Goal: Communication & Community: Answer question/provide support

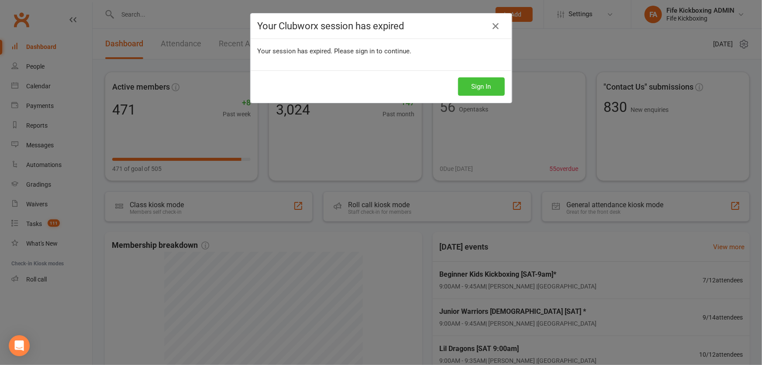
click at [479, 93] on button "Sign In" at bounding box center [481, 86] width 47 height 18
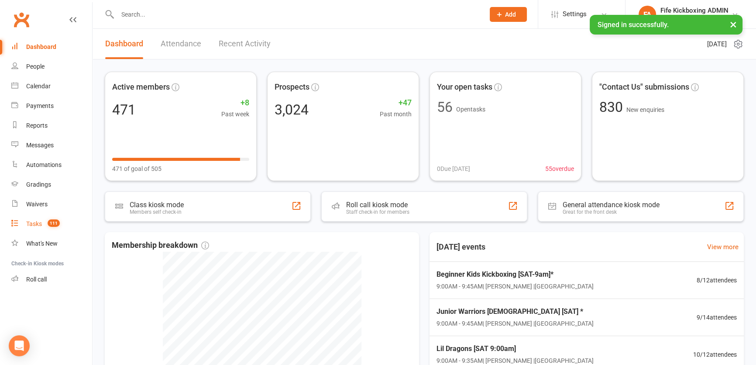
click at [39, 220] on div "Tasks" at bounding box center [34, 223] width 16 height 7
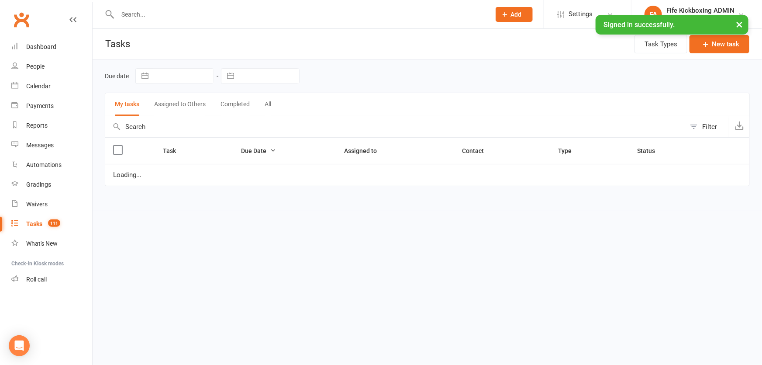
select select "started"
select select "waiting"
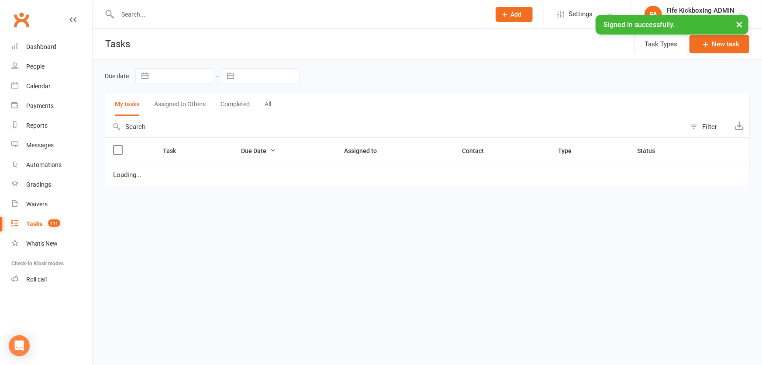
select select "started"
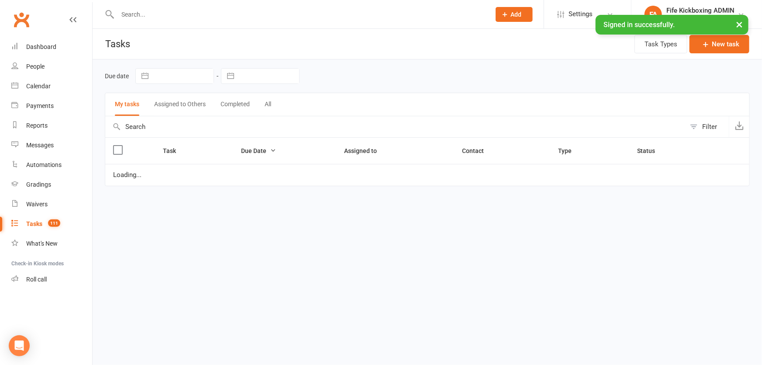
select select "started"
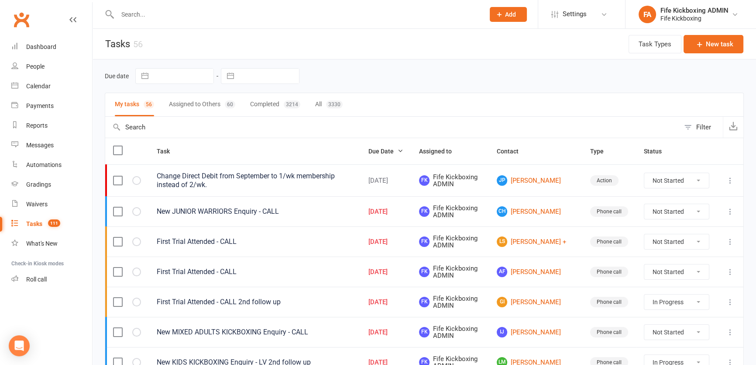
scroll to position [119, 0]
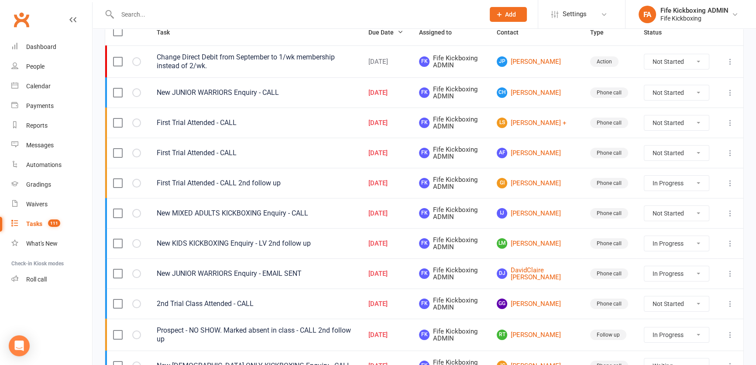
click at [200, 16] on input "text" at bounding box center [297, 14] width 364 height 12
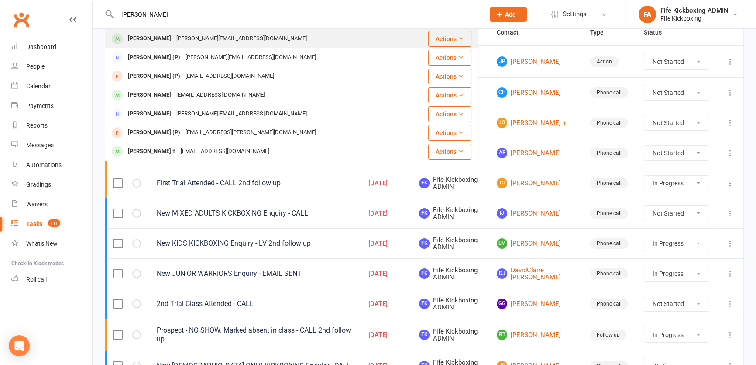
type input "alfred pirie"
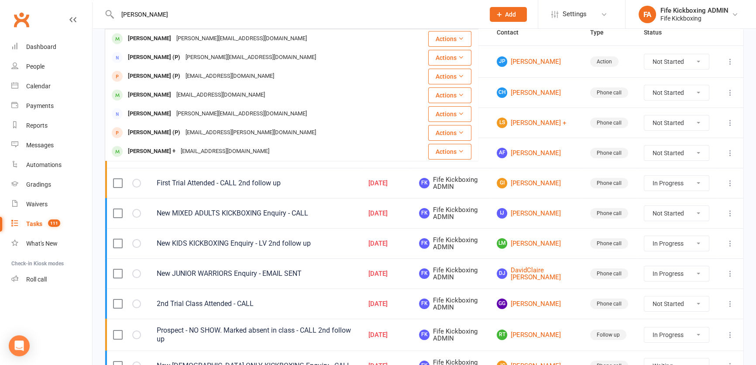
click at [181, 31] on div "Alfred Pirie julie_pirie@outlook.com" at bounding box center [257, 39] width 302 height 18
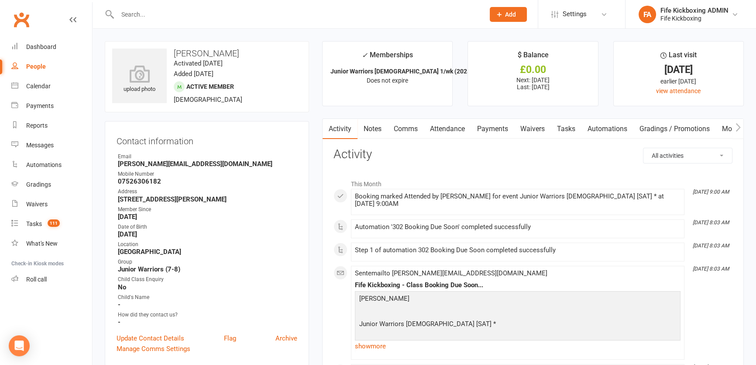
click at [406, 129] on link "Comms" at bounding box center [406, 129] width 36 height 20
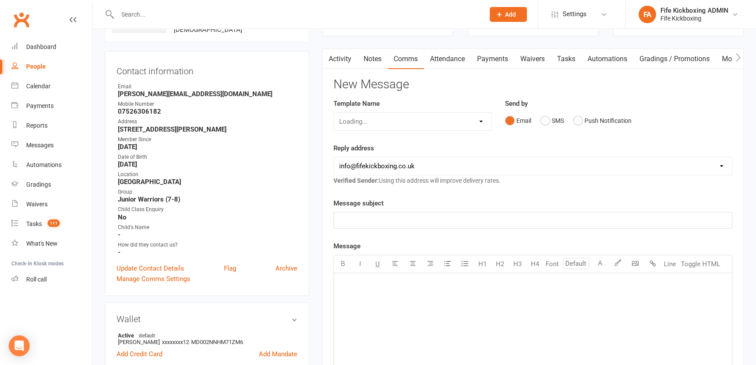
scroll to position [158, 0]
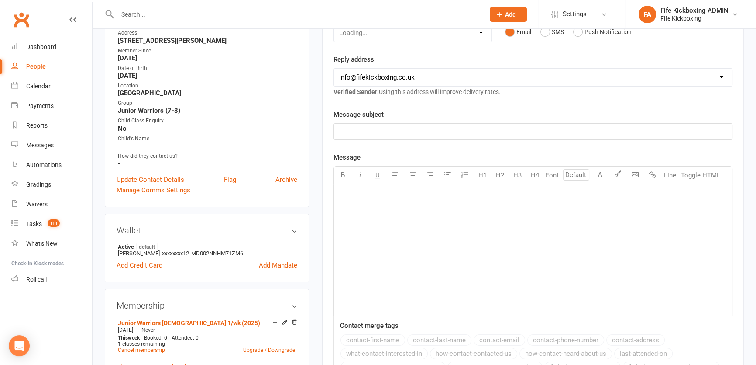
click at [439, 129] on p "﻿" at bounding box center [533, 131] width 388 height 10
click at [439, 207] on div "﻿" at bounding box center [533, 249] width 398 height 131
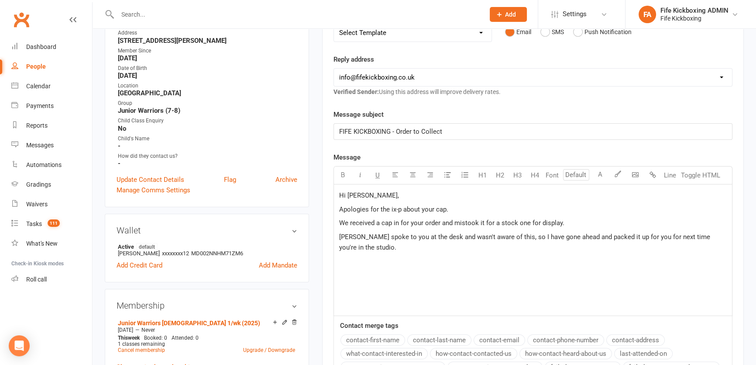
click at [390, 208] on span "Apologies for the ix-p about your cap." at bounding box center [393, 209] width 109 height 8
click at [379, 246] on p "Sarah spoke to you at the desk and wasn't aware of this, so I have gone ahead a…" at bounding box center [533, 241] width 388 height 21
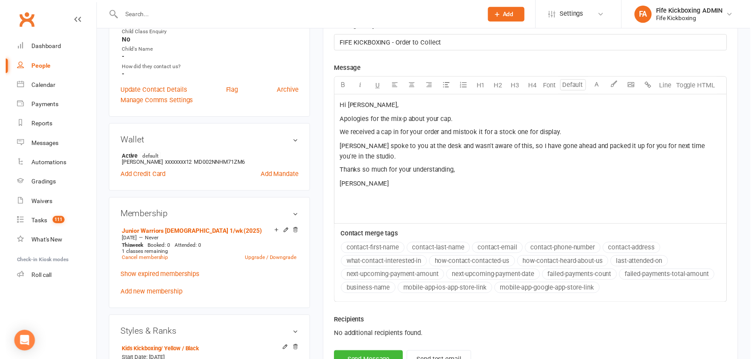
scroll to position [278, 0]
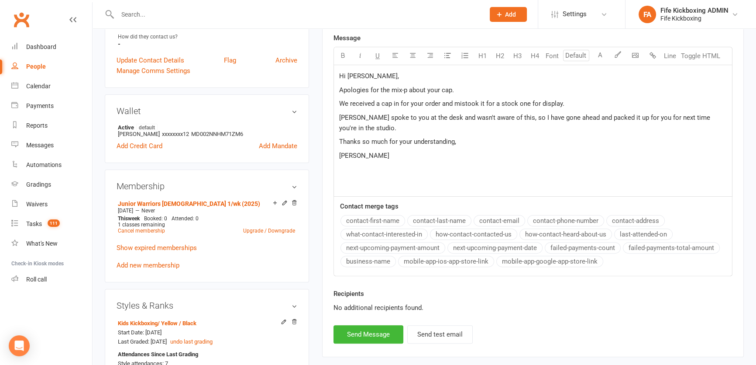
click at [403, 90] on span "Apologies for the mix-p about your cap." at bounding box center [396, 90] width 115 height 8
click at [388, 338] on button "Send Message" at bounding box center [369, 334] width 70 height 18
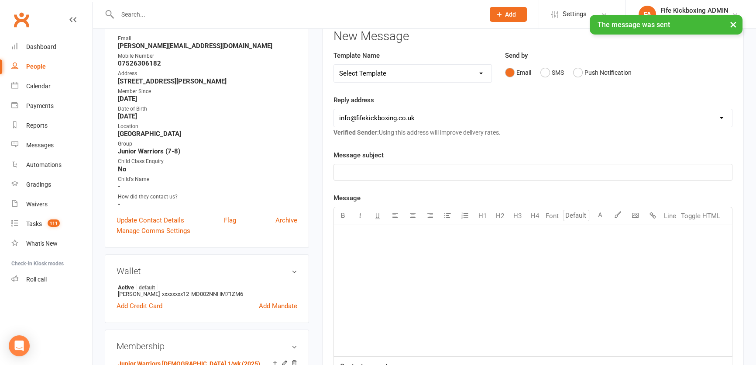
scroll to position [0, 0]
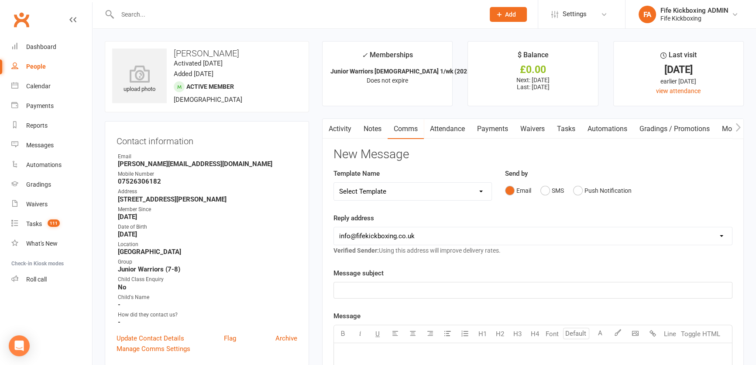
click at [169, 14] on input "text" at bounding box center [297, 14] width 364 height 12
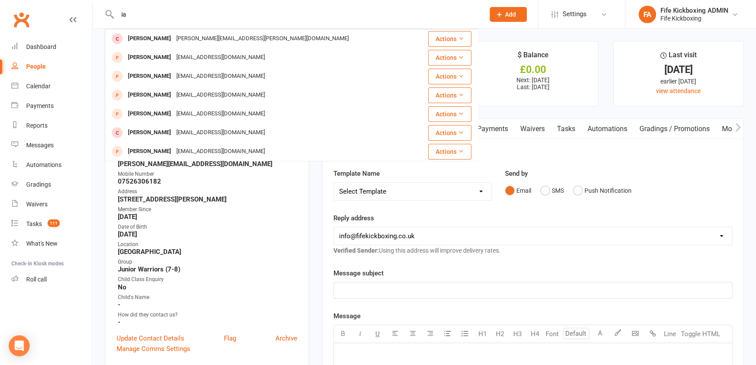
type input "i"
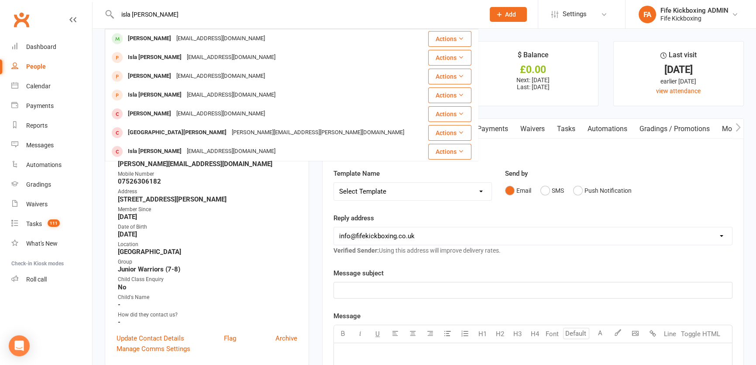
type input "isla russell"
click at [173, 31] on div "Isla Russell ianwrussell@hotmail.co.uk" at bounding box center [261, 39] width 310 height 18
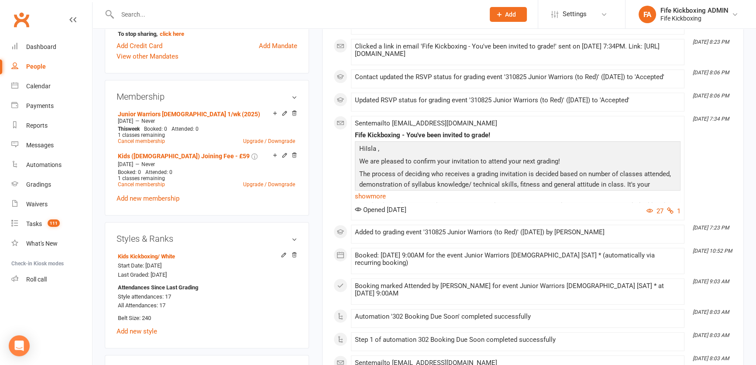
scroll to position [476, 0]
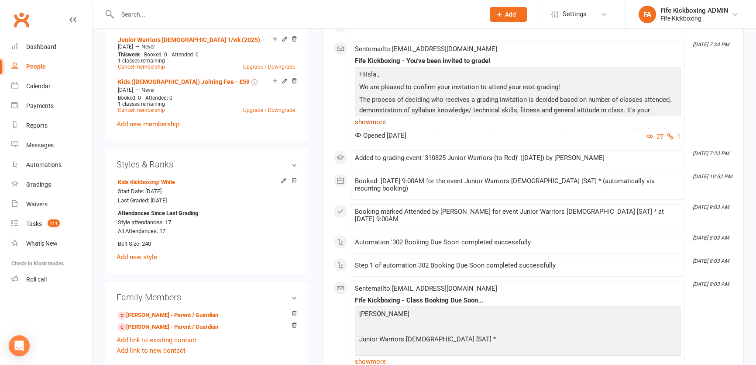
click at [375, 126] on link "show more" at bounding box center [518, 122] width 326 height 12
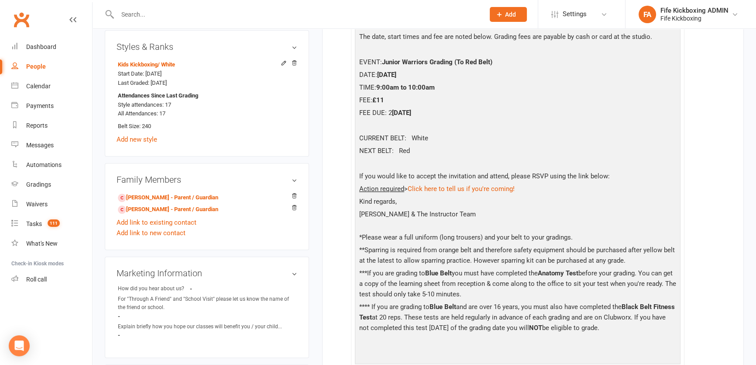
scroll to position [595, 0]
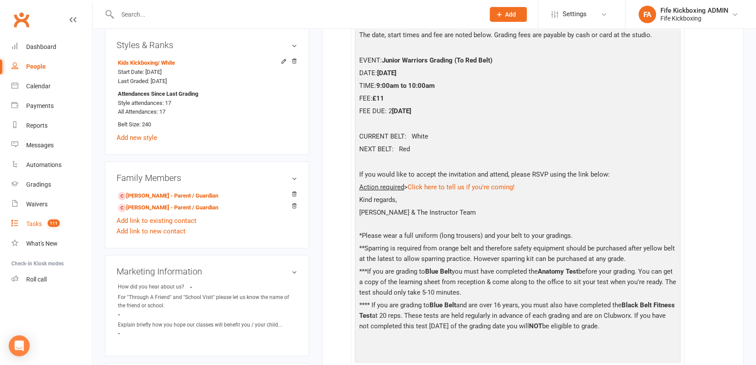
click at [53, 231] on link "Tasks 111" at bounding box center [51, 224] width 81 height 20
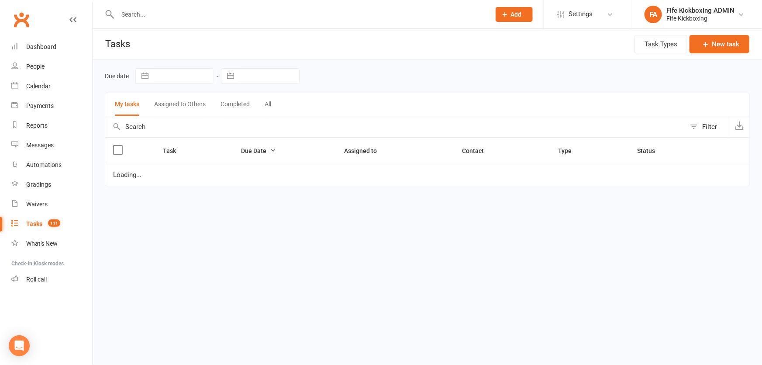
select select "started"
select select "waiting"
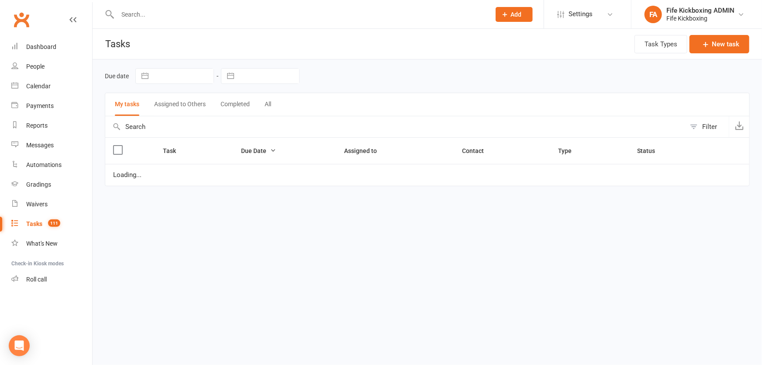
select select "started"
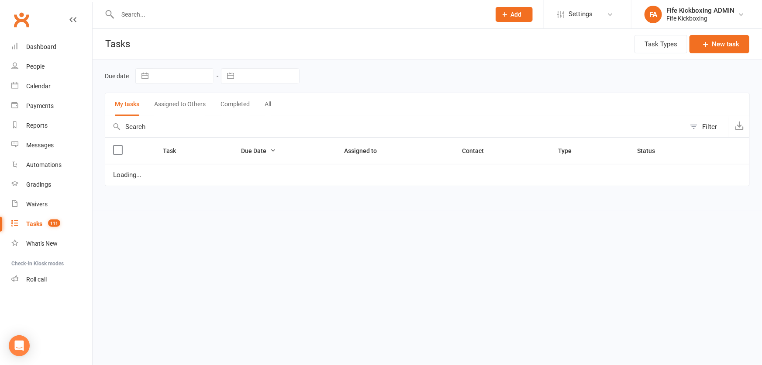
select select "started"
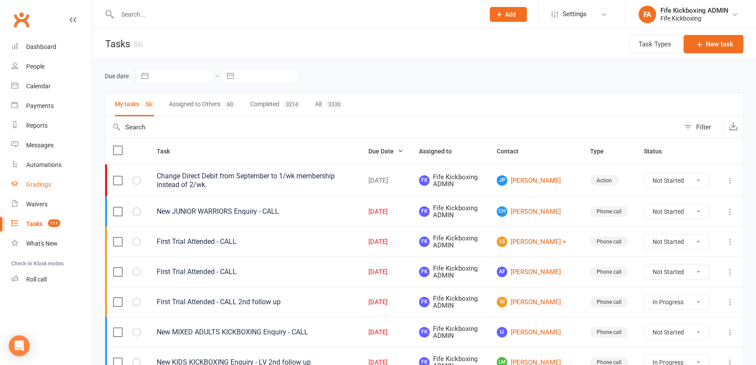
click at [56, 179] on link "Gradings" at bounding box center [51, 185] width 81 height 20
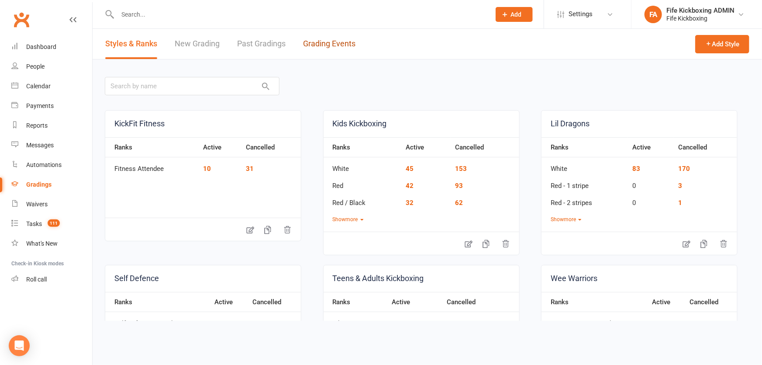
click at [347, 52] on link "Grading Events" at bounding box center [329, 44] width 52 height 30
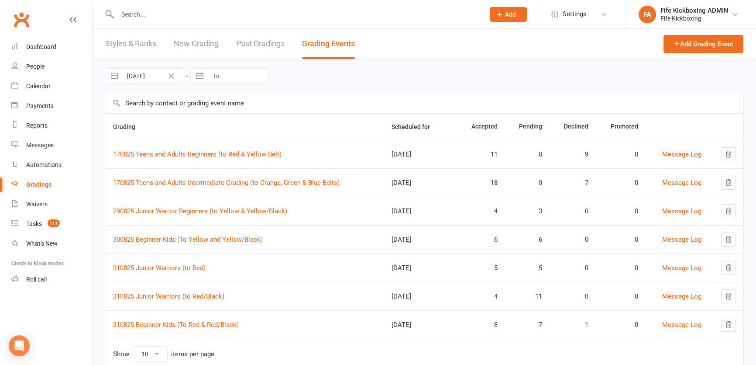
scroll to position [28, 0]
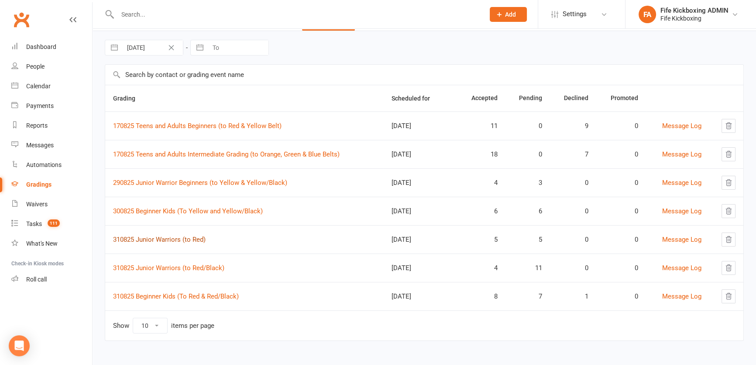
click at [188, 241] on link "310825 Junior Warriors (to Red)" at bounding box center [159, 239] width 93 height 8
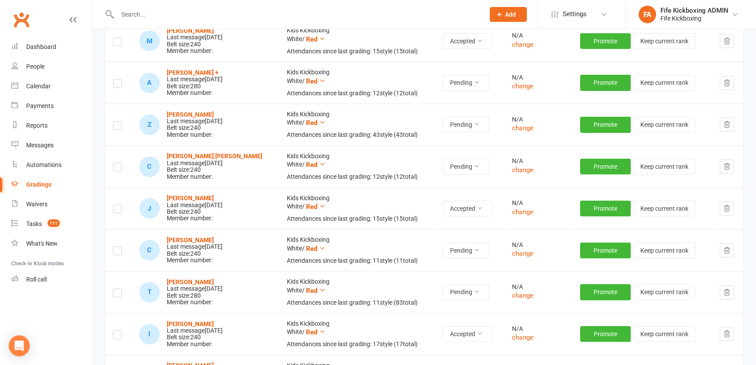
scroll to position [198, 0]
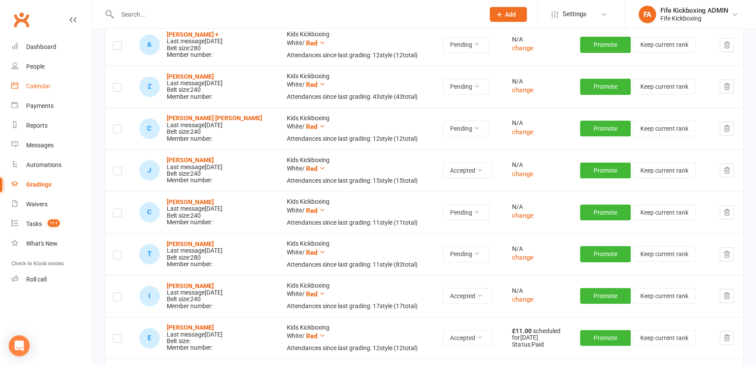
click at [63, 86] on link "Calendar" at bounding box center [51, 86] width 81 height 20
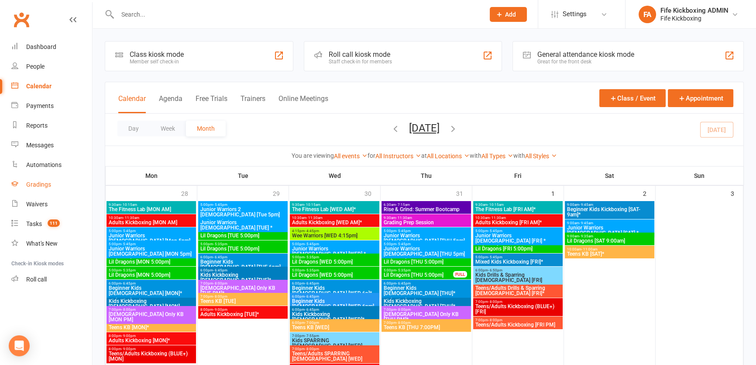
click at [39, 187] on div "Gradings" at bounding box center [38, 184] width 25 height 7
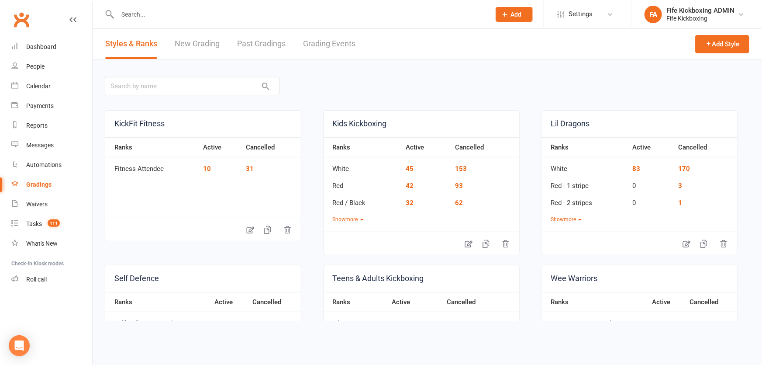
click at [337, 47] on link "Grading Events" at bounding box center [329, 44] width 52 height 30
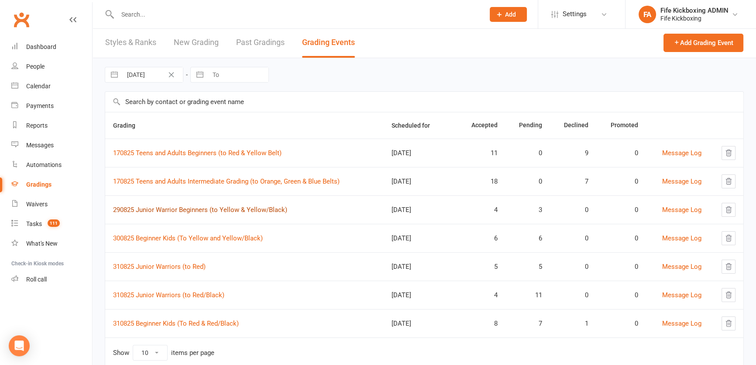
scroll to position [28, 0]
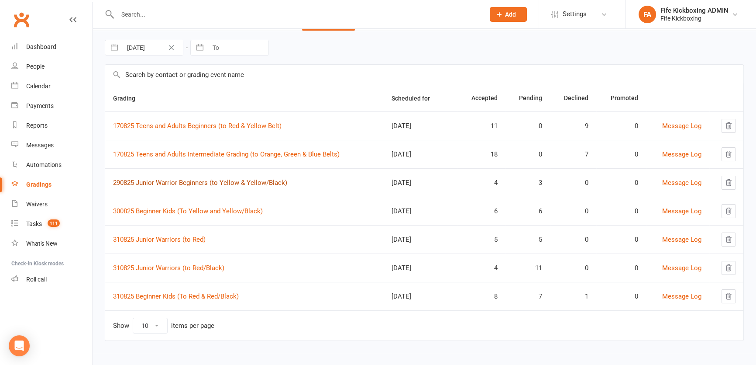
click at [212, 184] on link "290825 Junior Warrior Beginners (to Yellow & Yellow/Black)" at bounding box center [200, 183] width 174 height 8
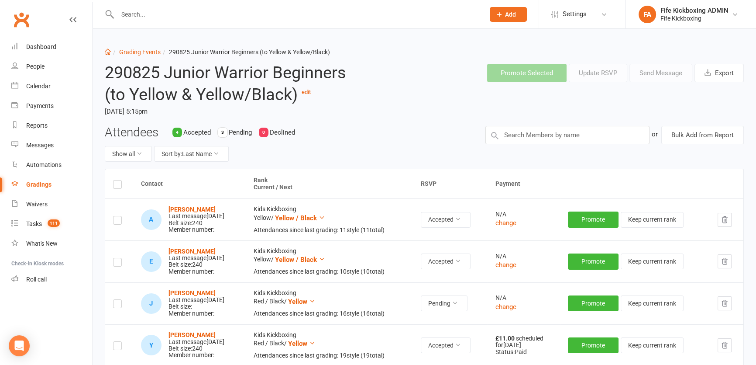
scroll to position [39, 0]
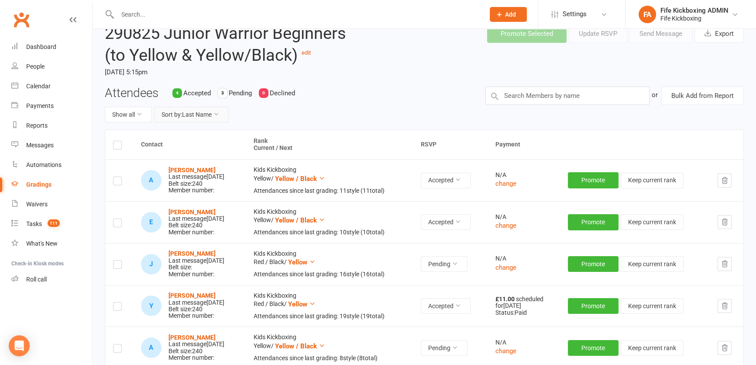
click at [196, 110] on button "Sort by: Last Name" at bounding box center [191, 115] width 75 height 16
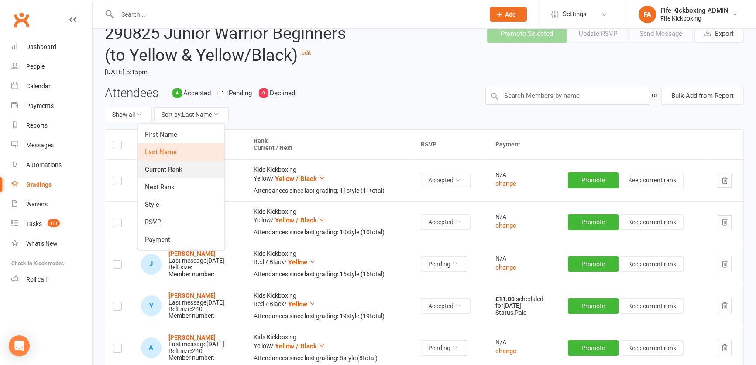
click at [196, 166] on link "Current Rank" at bounding box center [181, 169] width 86 height 17
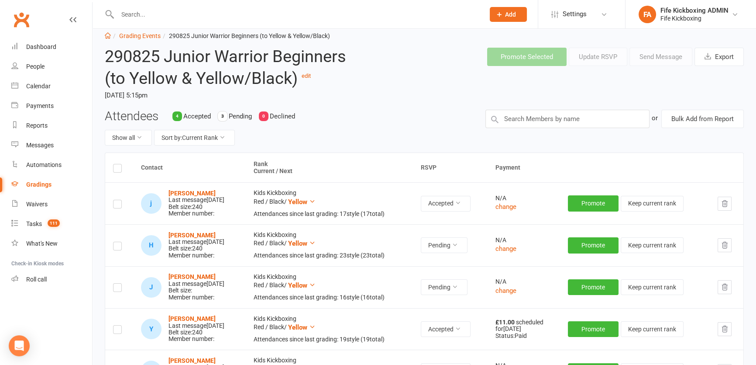
scroll to position [0, 0]
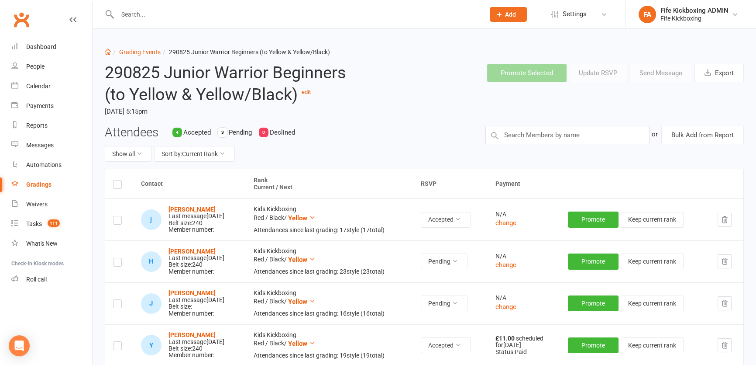
click at [126, 56] on li "Grading Events" at bounding box center [136, 52] width 50 height 10
click at [155, 54] on link "Grading Events" at bounding box center [139, 51] width 41 height 7
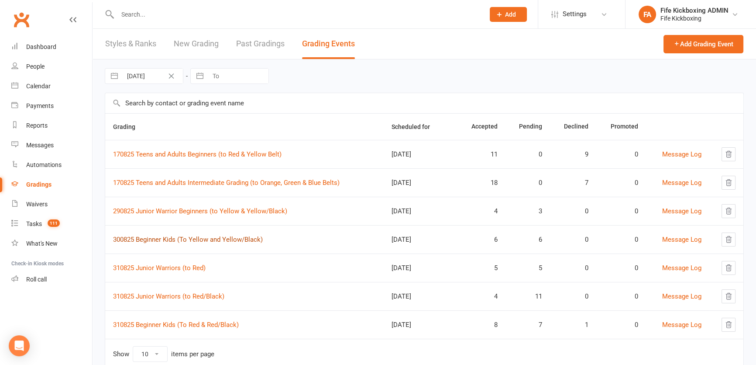
click at [176, 238] on link "300825 Beginner Kids (To Yellow and Yellow/Black)" at bounding box center [188, 239] width 150 height 8
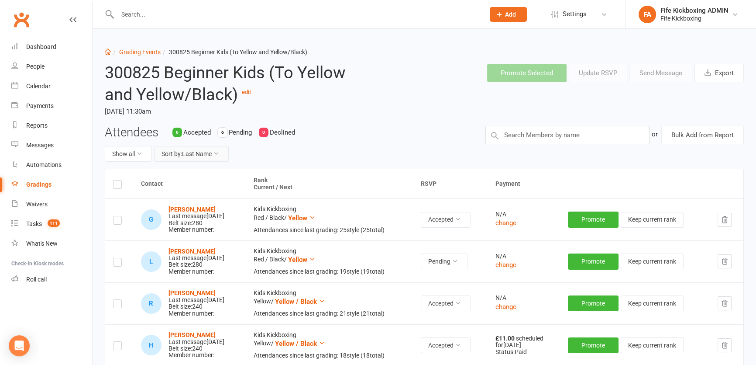
click at [203, 150] on button "Sort by: Last Name" at bounding box center [191, 154] width 75 height 16
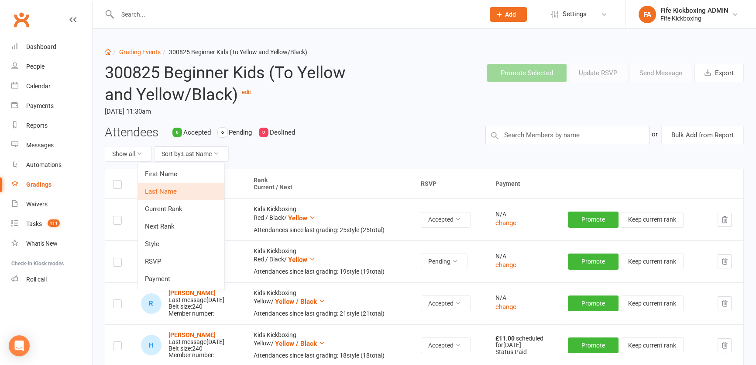
click at [191, 209] on link "Current Rank" at bounding box center [181, 208] width 86 height 17
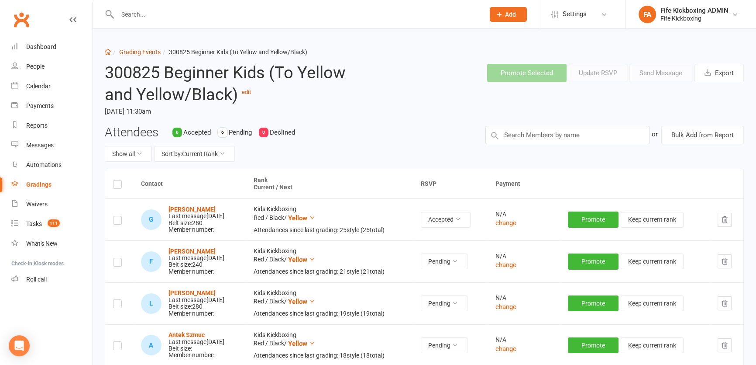
click at [145, 54] on link "Grading Events" at bounding box center [139, 51] width 41 height 7
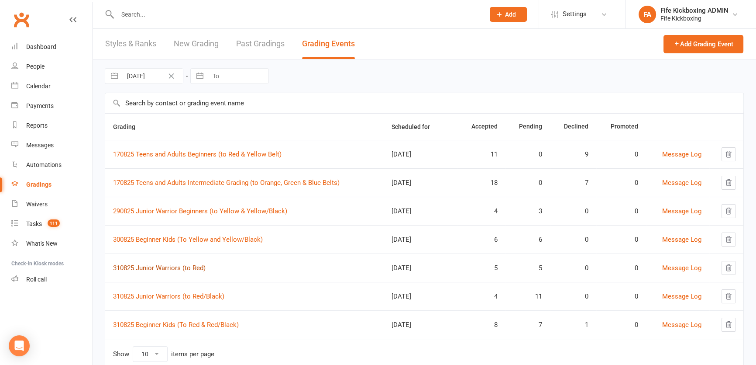
click at [166, 269] on link "310825 Junior Warriors (to Red)" at bounding box center [159, 268] width 93 height 8
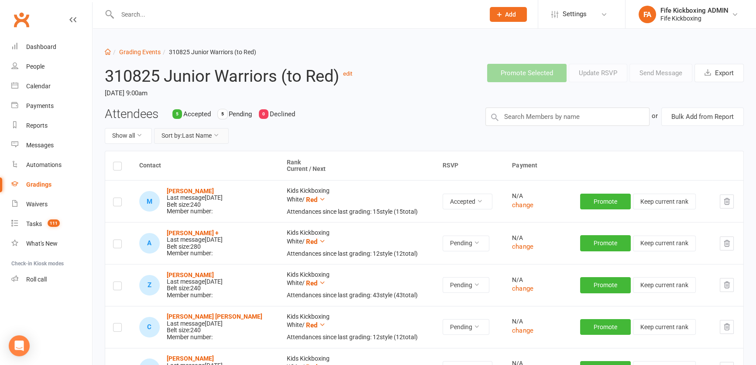
click at [195, 141] on button "Sort by: Last Name" at bounding box center [191, 136] width 75 height 16
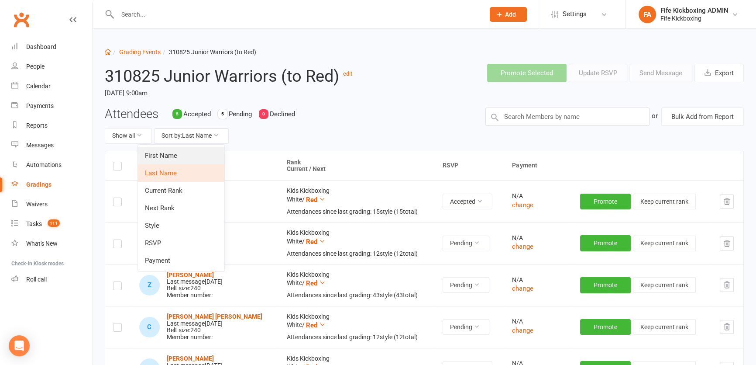
click at [195, 152] on link "First Name" at bounding box center [181, 155] width 86 height 17
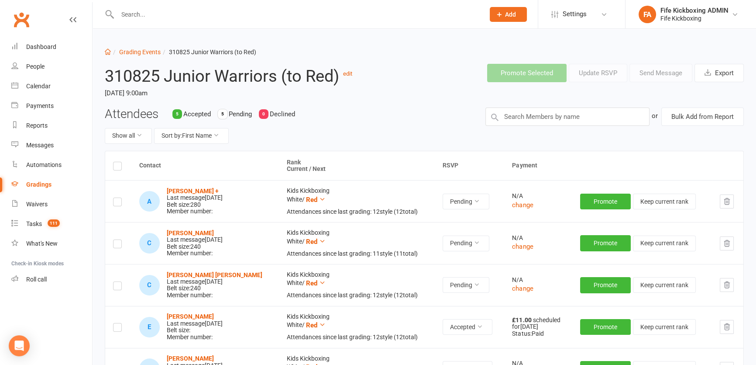
click at [199, 149] on div "Attendees 5 Accepted 5 Pending 0 Declined Show all Sort by: First Name" at bounding box center [288, 128] width 381 height 43
click at [201, 137] on button "Sort by: First Name" at bounding box center [191, 136] width 75 height 16
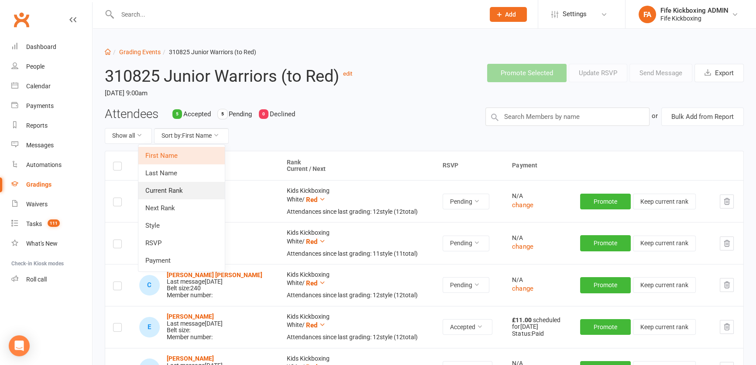
click at [173, 195] on link "Current Rank" at bounding box center [181, 190] width 86 height 17
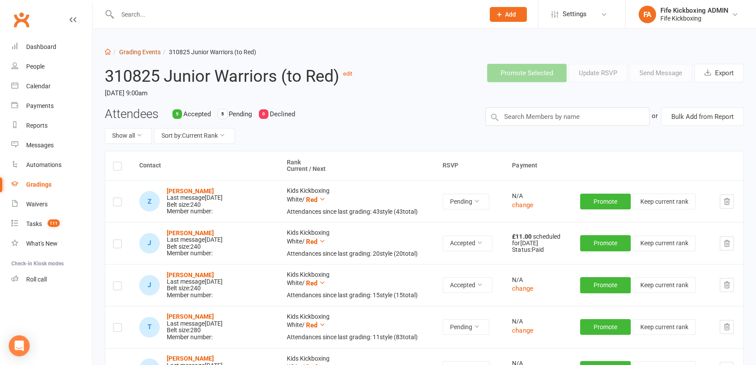
click at [149, 52] on link "Grading Events" at bounding box center [139, 51] width 41 height 7
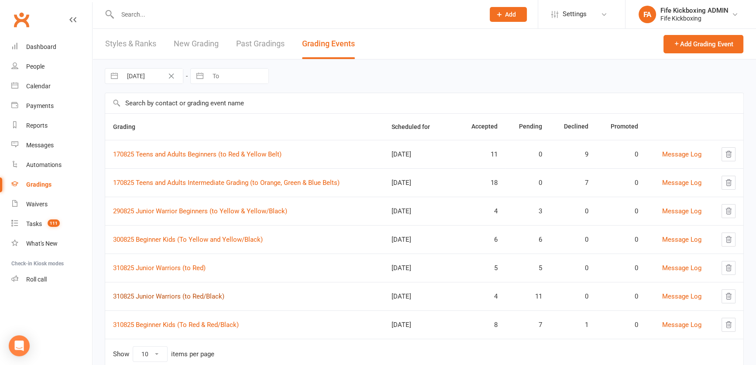
click at [152, 293] on link "310825 Junior Warriors (to Red/Black)" at bounding box center [168, 296] width 111 height 8
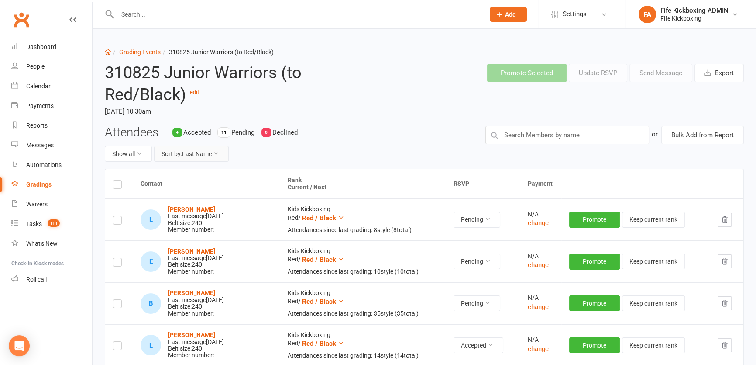
click at [190, 151] on button "Sort by: Last Name" at bounding box center [191, 154] width 75 height 16
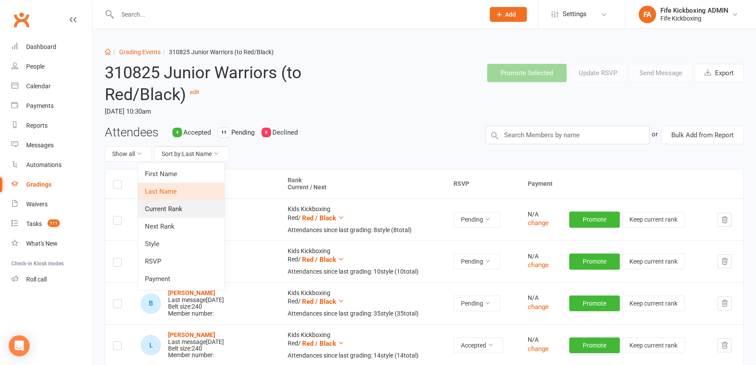
click at [186, 207] on link "Current Rank" at bounding box center [181, 208] width 86 height 17
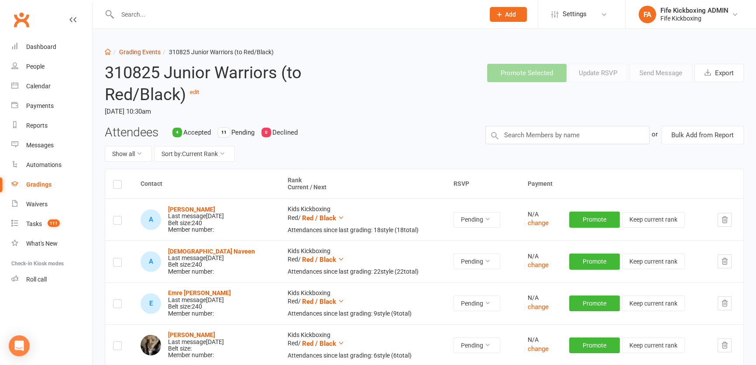
click at [143, 48] on link "Grading Events" at bounding box center [139, 51] width 41 height 7
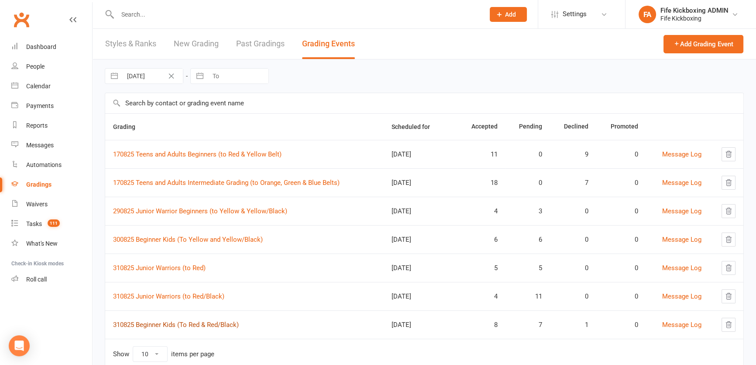
click at [186, 320] on link "310825 Beginner Kids (To Red & Red/Black)" at bounding box center [176, 324] width 126 height 8
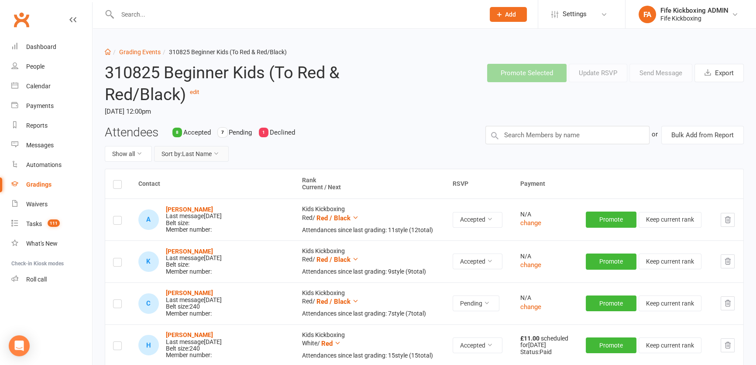
click at [202, 157] on button "Sort by: Last Name" at bounding box center [191, 154] width 75 height 16
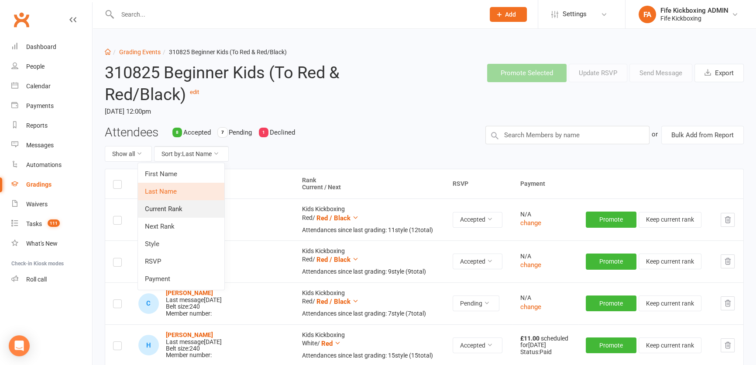
click at [185, 202] on link "Current Rank" at bounding box center [181, 208] width 86 height 17
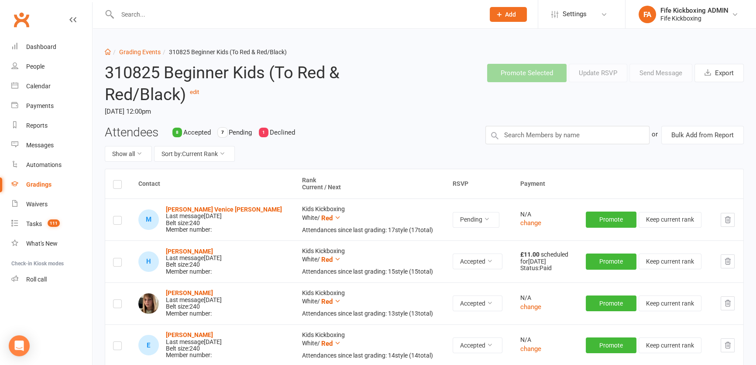
click at [129, 55] on li "Grading Events" at bounding box center [136, 52] width 50 height 10
click at [131, 51] on link "Grading Events" at bounding box center [139, 51] width 41 height 7
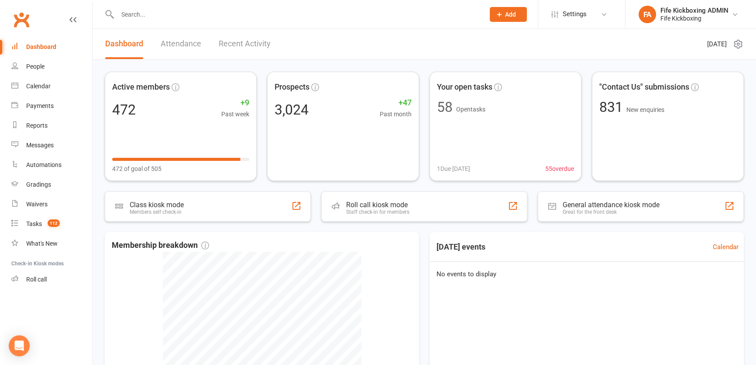
click at [184, 17] on input "text" at bounding box center [297, 14] width 364 height 12
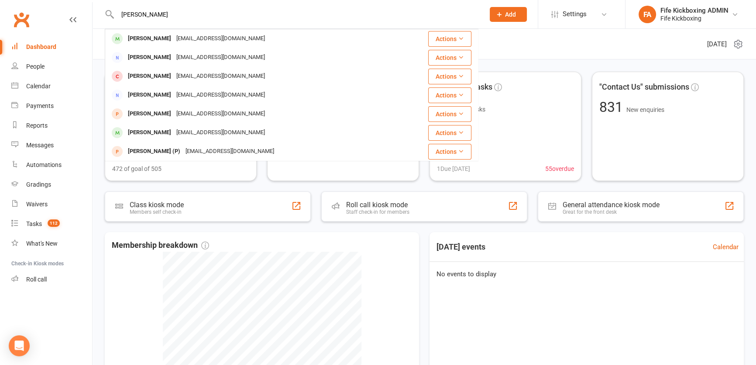
type input "hamza hadoura"
click at [186, 43] on div "ehadoura@yahoo.com" at bounding box center [221, 38] width 94 height 13
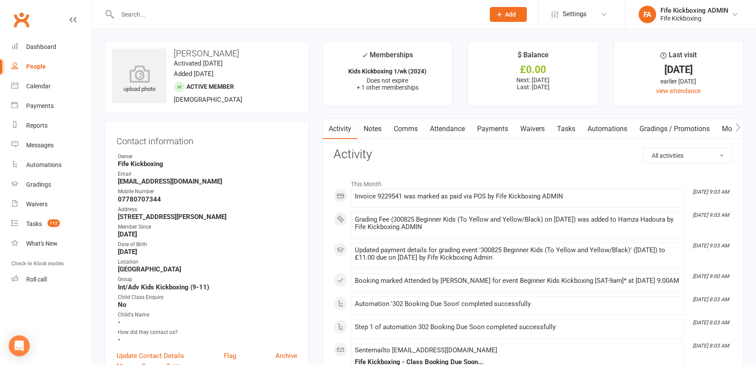
click at [402, 131] on link "Comms" at bounding box center [406, 129] width 36 height 20
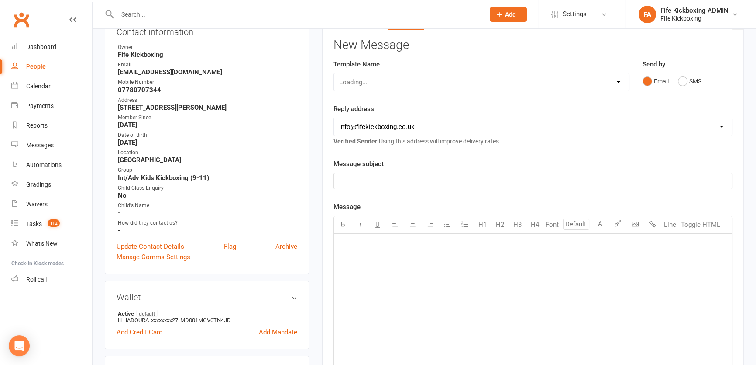
scroll to position [158, 0]
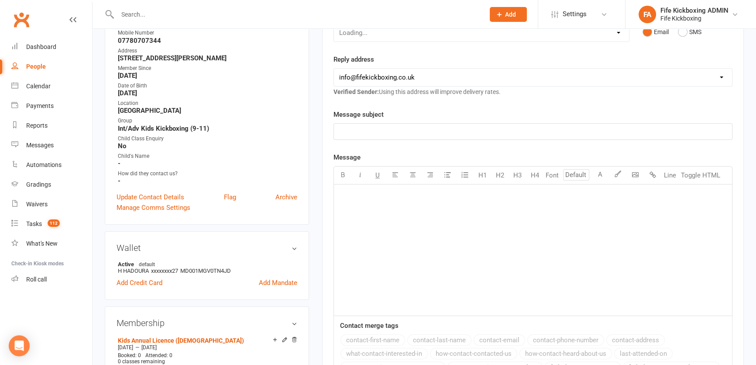
drag, startPoint x: 427, startPoint y: 114, endPoint x: 430, endPoint y: 128, distance: 14.6
click at [427, 115] on div "Message subject ﻿" at bounding box center [533, 124] width 399 height 31
click at [432, 128] on p "﻿" at bounding box center [533, 131] width 388 height 10
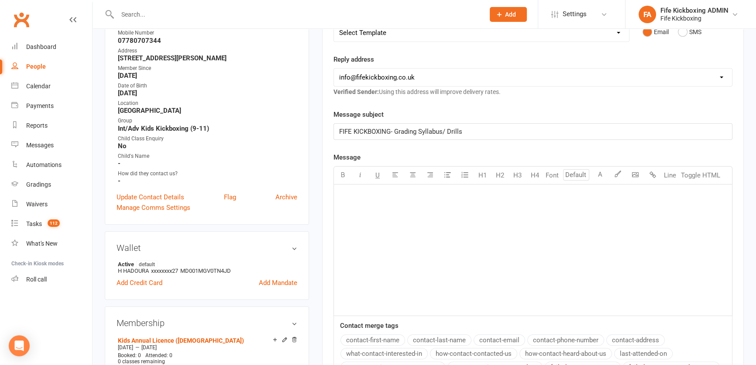
click at [443, 123] on div "FIFE KICKBOXING- Grading Syllabus/ Drills" at bounding box center [533, 131] width 399 height 17
click at [419, 197] on p "﻿" at bounding box center [533, 195] width 388 height 10
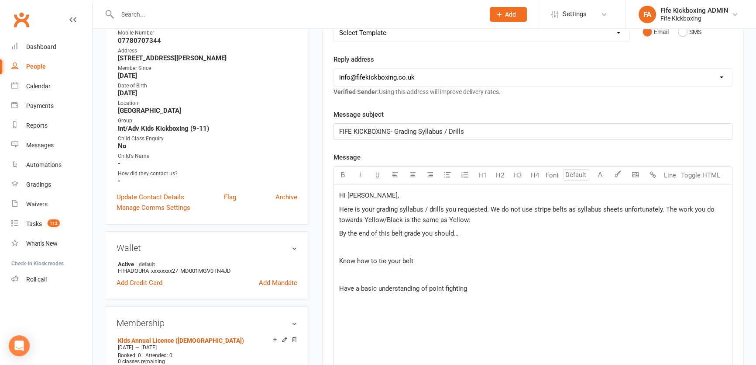
scroll to position [1034, 0]
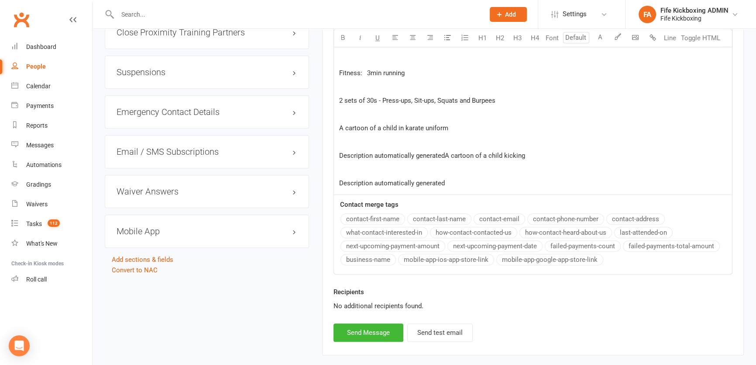
click at [380, 169] on p "﻿" at bounding box center [533, 169] width 388 height 10
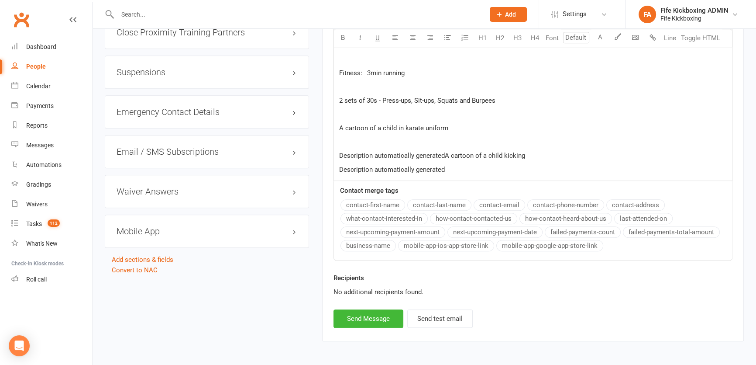
click at [370, 144] on p "﻿" at bounding box center [533, 142] width 388 height 10
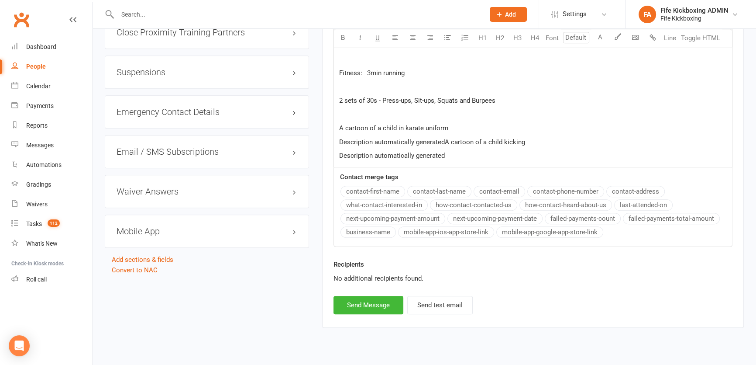
click at [364, 114] on p "﻿" at bounding box center [533, 114] width 388 height 10
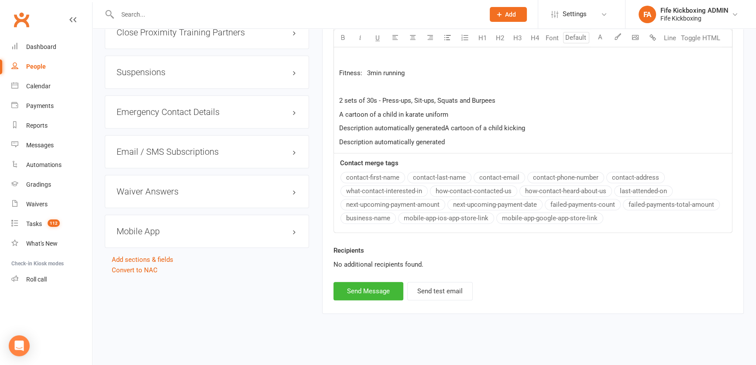
click at [358, 87] on p "﻿" at bounding box center [533, 87] width 388 height 10
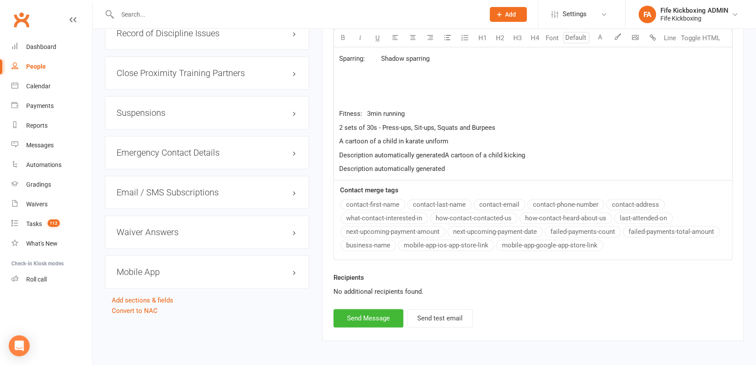
scroll to position [904, 0]
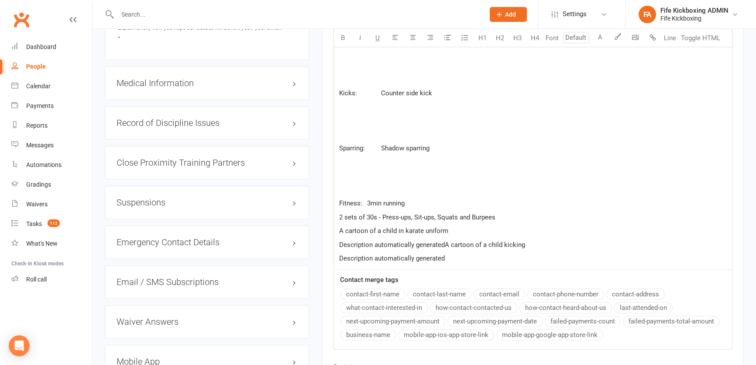
click at [358, 184] on p "﻿" at bounding box center [533, 189] width 388 height 10
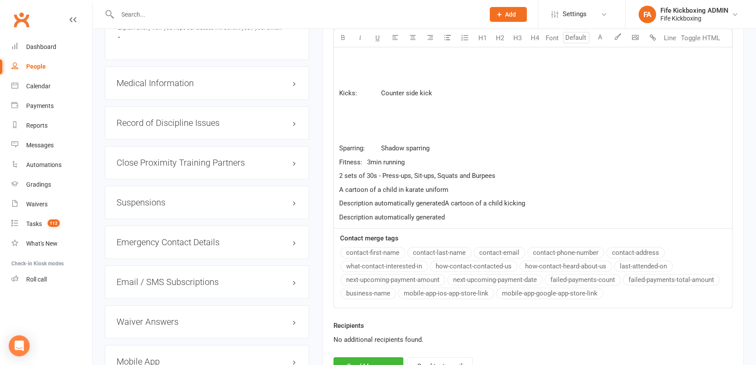
click at [352, 134] on p "﻿" at bounding box center [533, 134] width 388 height 10
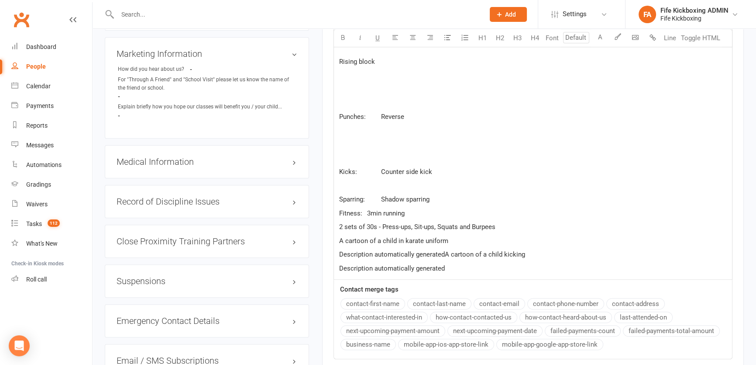
scroll to position [825, 0]
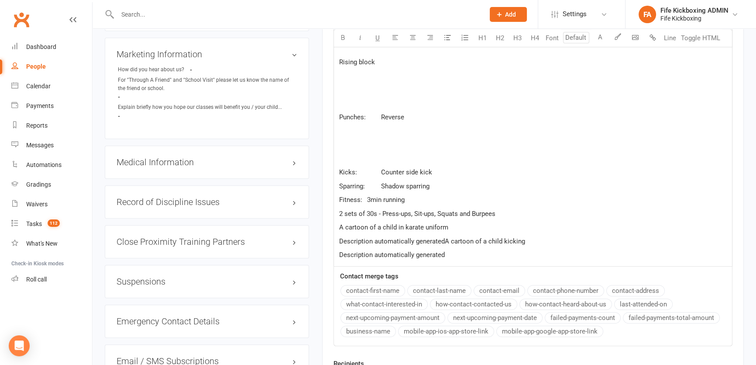
click at [349, 158] on p "﻿" at bounding box center [533, 158] width 388 height 10
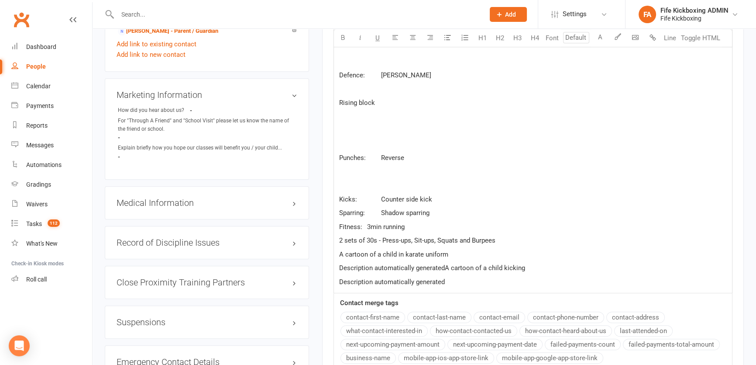
scroll to position [666, 0]
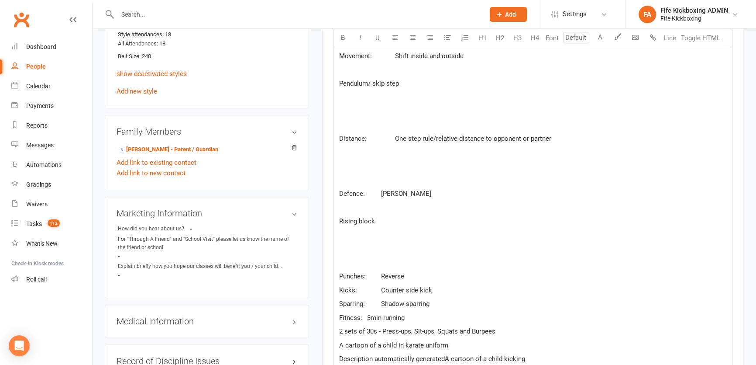
click at [354, 257] on p "﻿" at bounding box center [533, 262] width 388 height 10
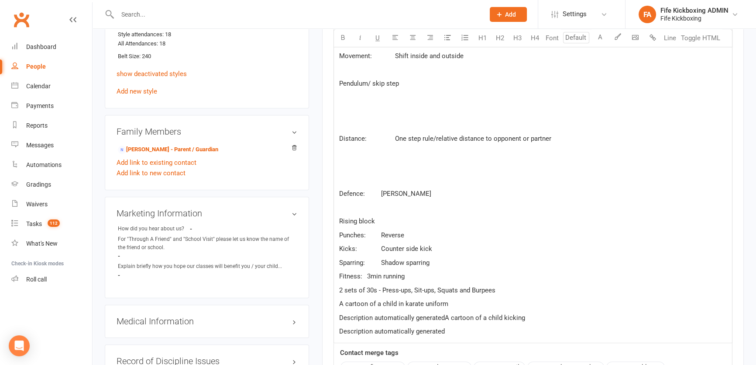
click at [354, 205] on p "﻿" at bounding box center [533, 207] width 388 height 10
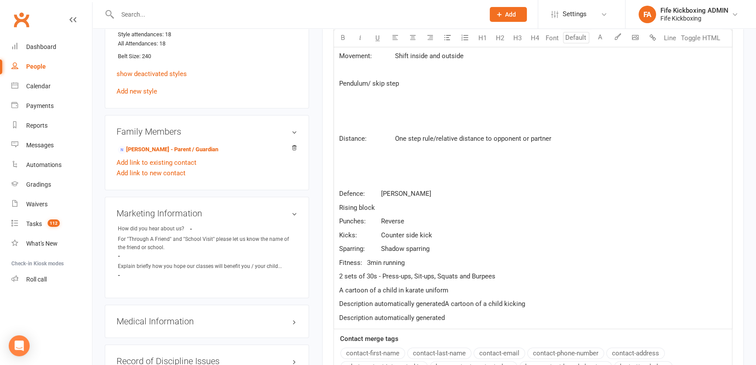
click at [349, 175] on p "﻿" at bounding box center [533, 180] width 388 height 10
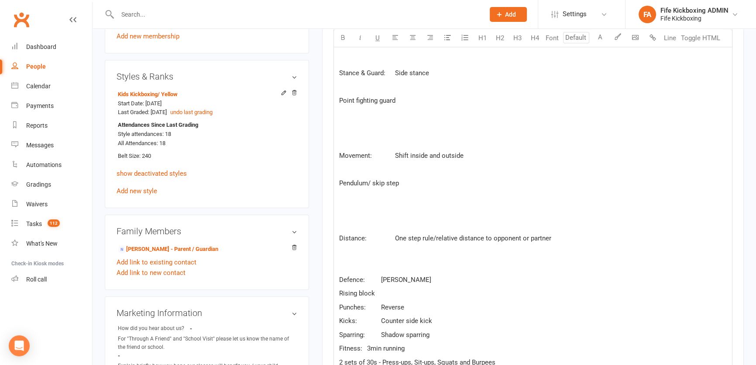
scroll to position [507, 0]
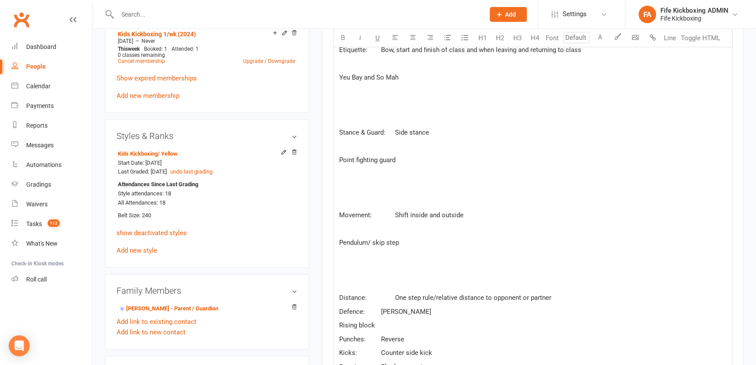
click at [370, 281] on p "﻿" at bounding box center [533, 284] width 388 height 10
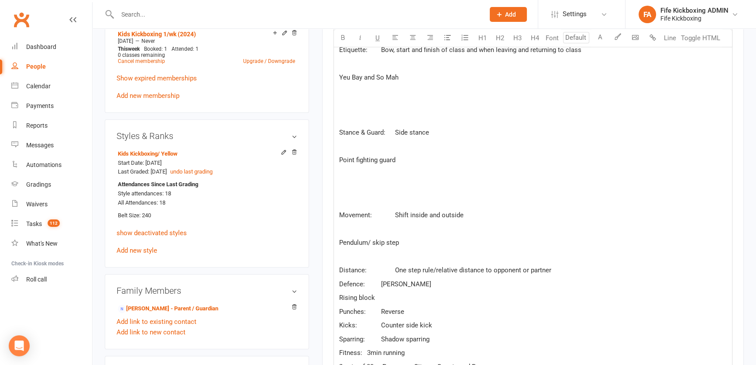
click at [343, 230] on p "﻿" at bounding box center [533, 229] width 388 height 10
click at [355, 261] on div "Hi Hamza, Here is your grading syllabus / drills you requested. We do not use s…" at bounding box center [533, 127] width 398 height 583
click at [356, 253] on p "﻿" at bounding box center [533, 256] width 388 height 10
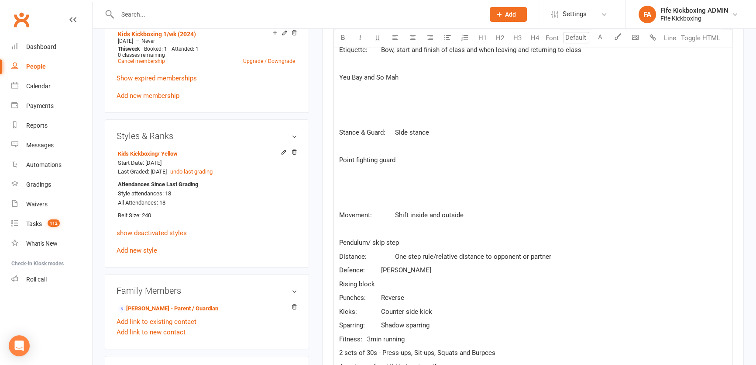
click at [348, 224] on p "﻿" at bounding box center [533, 229] width 388 height 10
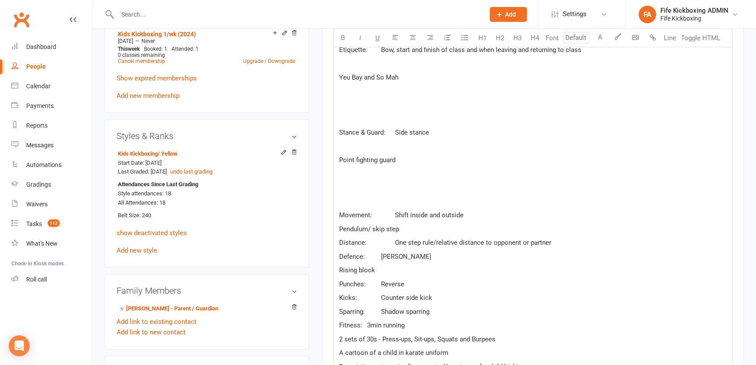
click at [343, 196] on p "﻿" at bounding box center [533, 201] width 388 height 10
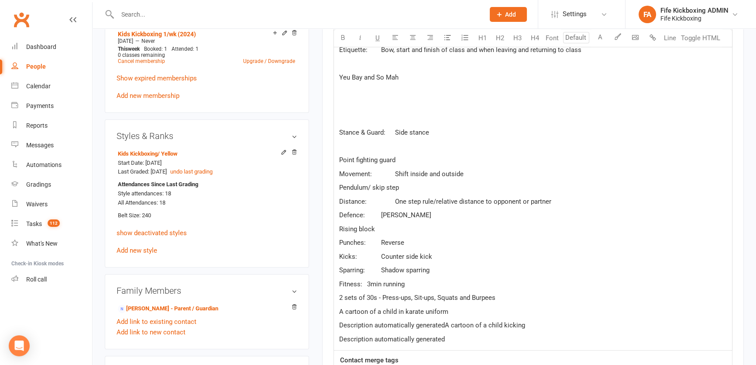
drag, startPoint x: 371, startPoint y: 145, endPoint x: 372, endPoint y: 136, distance: 9.6
click at [371, 146] on p "﻿" at bounding box center [533, 146] width 388 height 10
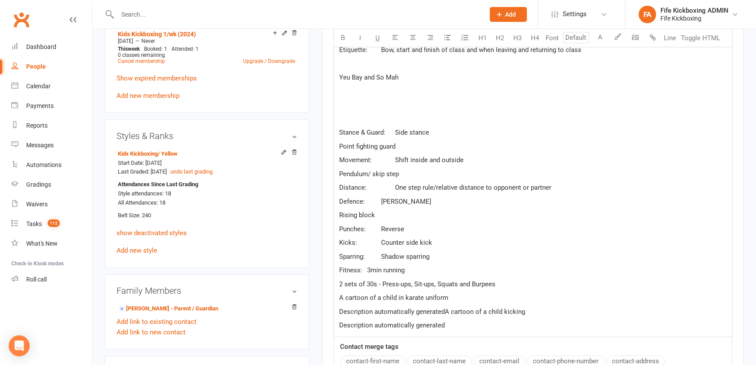
click at [359, 114] on p "﻿" at bounding box center [533, 119] width 388 height 10
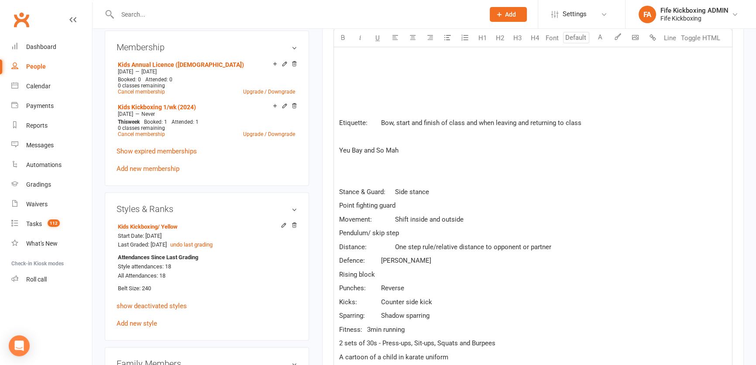
scroll to position [428, 0]
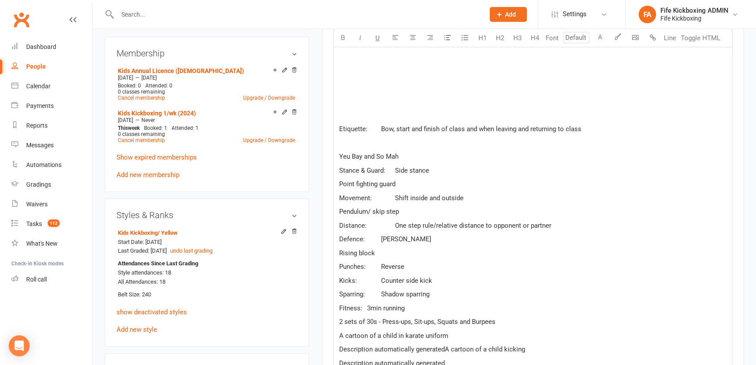
click at [365, 142] on p "﻿" at bounding box center [533, 143] width 388 height 10
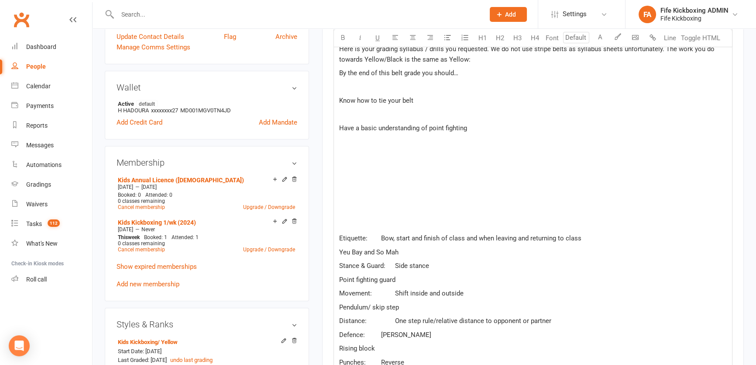
scroll to position [269, 0]
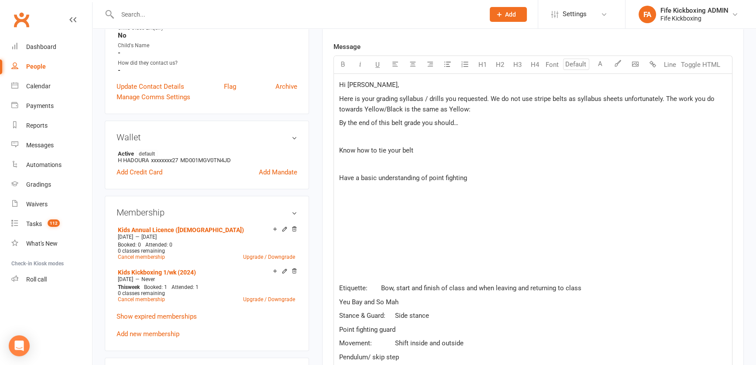
click at [382, 276] on p "﻿" at bounding box center [533, 274] width 388 height 10
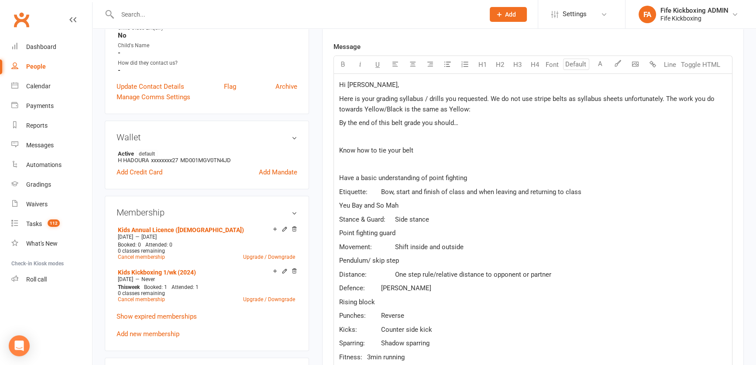
click at [388, 169] on p "﻿" at bounding box center [533, 164] width 388 height 10
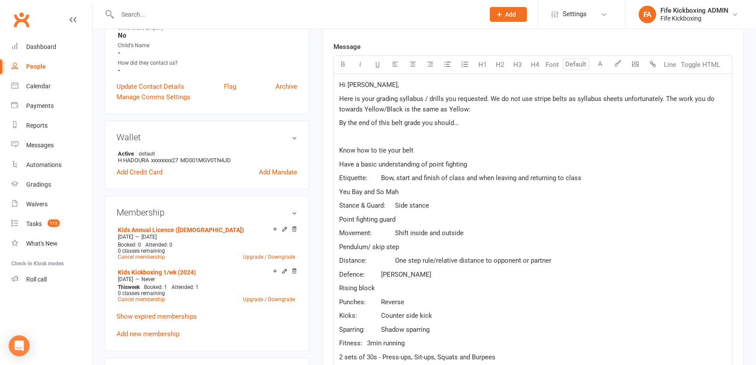
click at [372, 134] on p "﻿" at bounding box center [533, 136] width 388 height 10
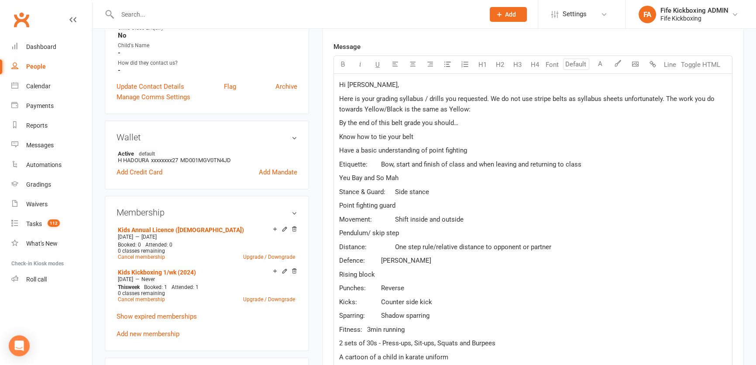
click at [474, 109] on p "Here is your grading syllabus / drills you requested. We do not use stripe belt…" at bounding box center [533, 103] width 388 height 21
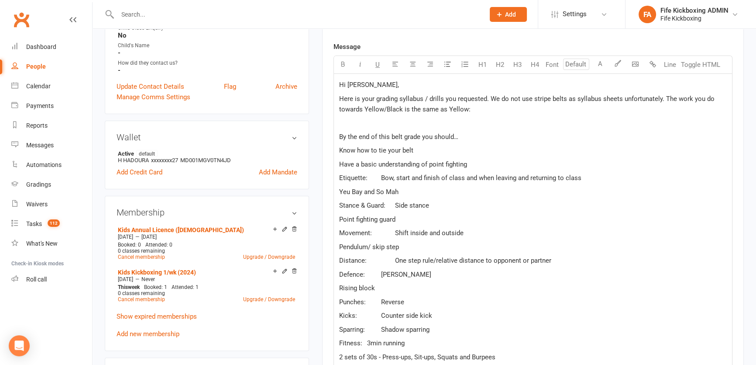
click at [468, 123] on p "﻿" at bounding box center [533, 122] width 388 height 10
drag, startPoint x: 336, startPoint y: 125, endPoint x: 399, endPoint y: 122, distance: 63.4
click at [399, 122] on div "Hi Hamza, Here is your grading syllabus / drills you requested. We do not use s…" at bounding box center [533, 241] width 398 height 335
click at [336, 58] on button "button" at bounding box center [342, 64] width 17 height 17
click at [419, 120] on p "YELLOW BELT:" at bounding box center [533, 122] width 388 height 10
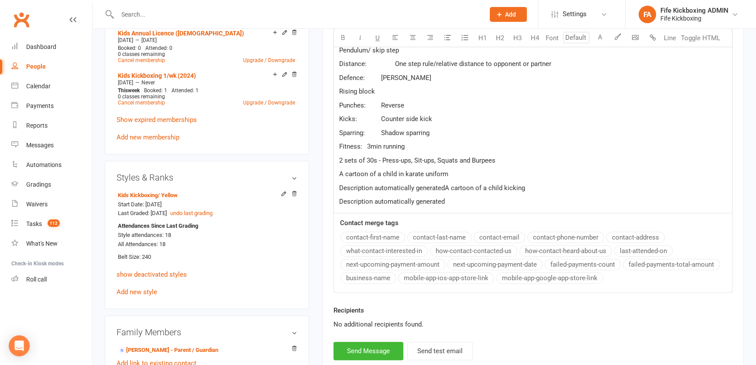
drag, startPoint x: 341, startPoint y: 134, endPoint x: 496, endPoint y: 362, distance: 276.3
click at [496, 362] on div "upload photo Hamza Hadoura Activated 9 May, 2022 Added 30 April, 2022 Active me…" at bounding box center [424, 210] width 652 height 1268
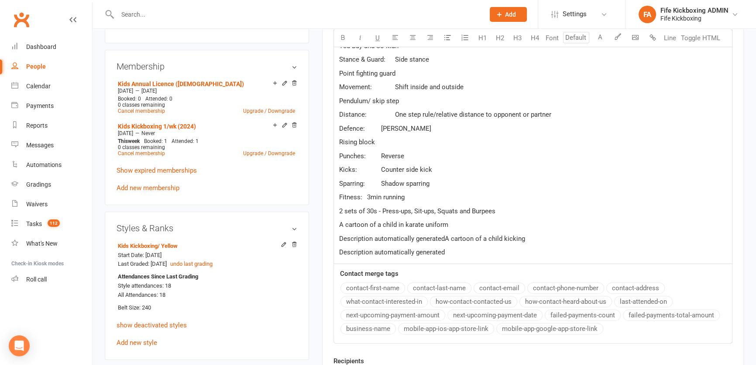
scroll to position [305, 0]
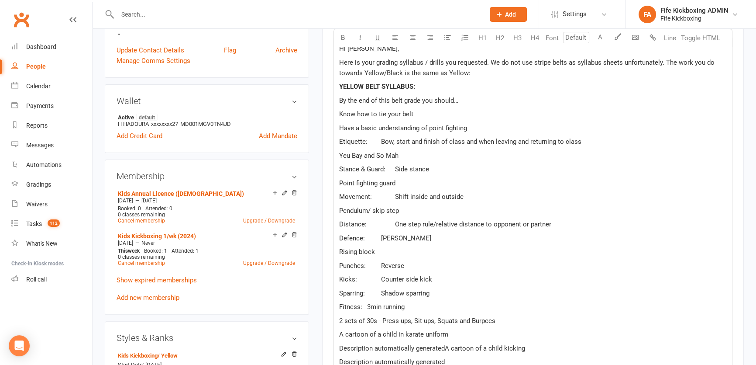
click at [526, 288] on p "Sparring: Shadow sparring" at bounding box center [533, 293] width 388 height 10
drag, startPoint x: 338, startPoint y: 153, endPoint x: 444, endPoint y: 294, distance: 176.5
click at [444, 294] on div "Hi Hamza, Here is your grading syllabus / drills you requested. We do not use s…" at bounding box center [533, 205] width 398 height 335
click at [372, 41] on button "U" at bounding box center [377, 37] width 17 height 17
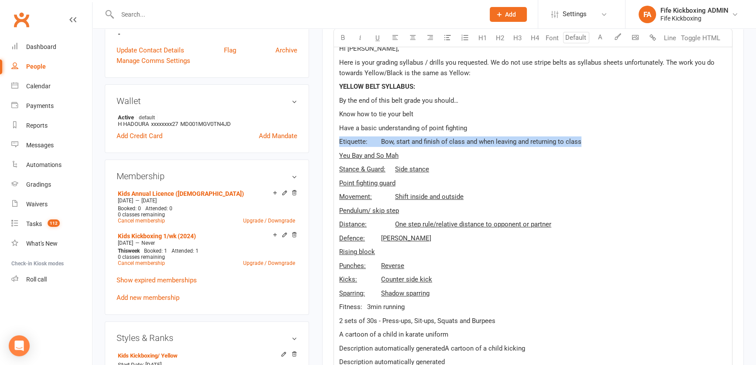
drag, startPoint x: 338, startPoint y: 135, endPoint x: 578, endPoint y: 140, distance: 240.2
click at [578, 140] on div "Hi Hamza, Here is your grading syllabus / drills you requested. We do not use s…" at bounding box center [533, 205] width 398 height 335
click at [379, 35] on span "U" at bounding box center [377, 38] width 4 height 8
drag, startPoint x: 338, startPoint y: 111, endPoint x: 498, endPoint y: 131, distance: 161.4
click at [498, 131] on div "Hi Hamza, Here is your grading syllabus / drills you requested. We do not use s…" at bounding box center [533, 205] width 398 height 335
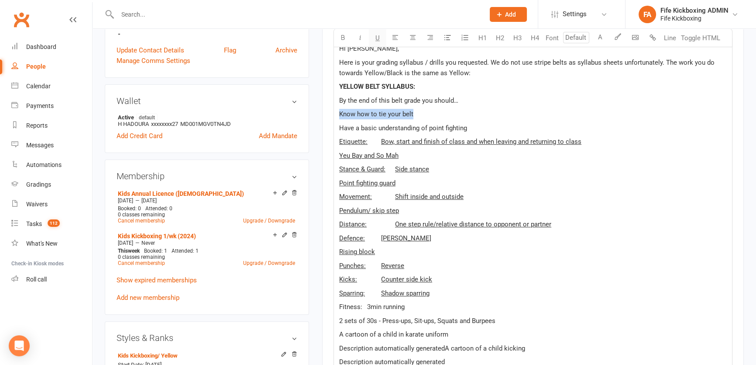
click at [378, 37] on span "U" at bounding box center [377, 38] width 4 height 8
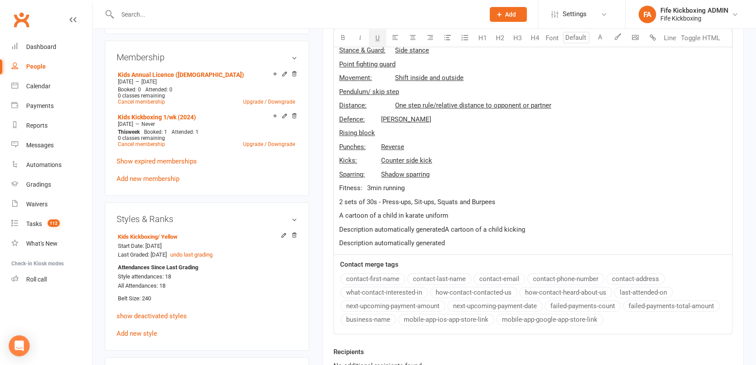
click at [535, 165] on div "Hi Hamza, Here is your grading syllabus / drills you requested. We do not use s…" at bounding box center [533, 86] width 398 height 335
drag, startPoint x: 337, startPoint y: 186, endPoint x: 533, endPoint y: 196, distance: 195.9
click at [533, 196] on div "Hi Hamza, Here is your grading syllabus / drills you requested. We do not use s…" at bounding box center [533, 86] width 398 height 335
click at [376, 36] on span "U" at bounding box center [377, 38] width 4 height 8
drag, startPoint x: 338, startPoint y: 211, endPoint x: 462, endPoint y: 240, distance: 127.7
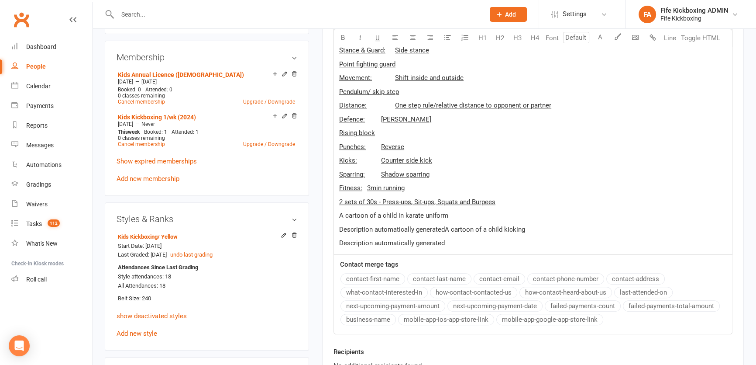
click at [462, 240] on div "Hi Hamza, Here is your grading syllabus / drills you requested. We do not use s…" at bounding box center [533, 86] width 398 height 335
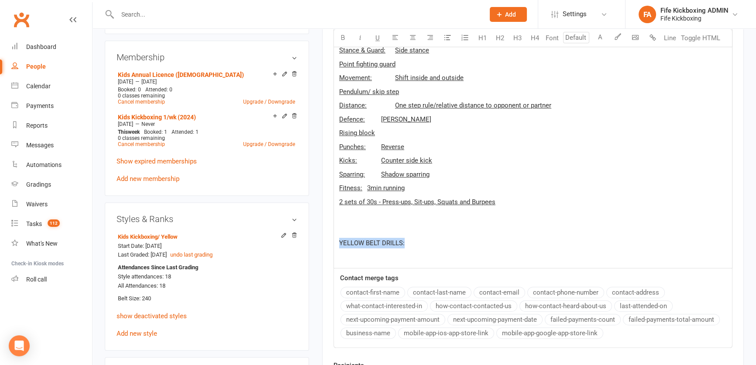
drag, startPoint x: 339, startPoint y: 243, endPoint x: 419, endPoint y: 244, distance: 79.5
click at [419, 244] on p "YELLOW BELT DRILLS:" at bounding box center [533, 243] width 388 height 10
click at [343, 40] on icon "button" at bounding box center [343, 37] width 7 height 7
click at [420, 246] on p "YELLOW BELT DRILLS:" at bounding box center [533, 243] width 388 height 10
click at [377, 259] on p "﻿" at bounding box center [533, 256] width 388 height 10
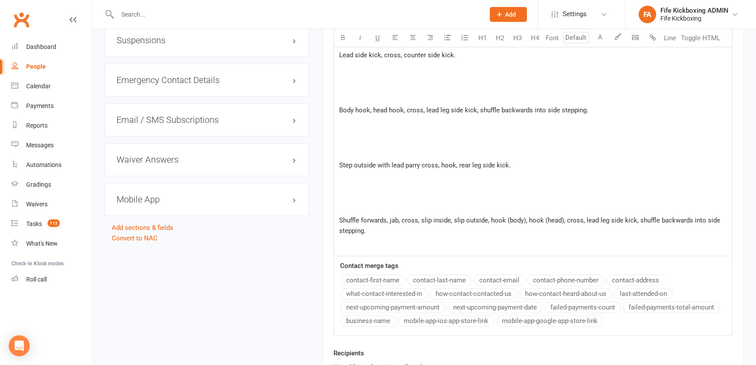
scroll to position [982, 0]
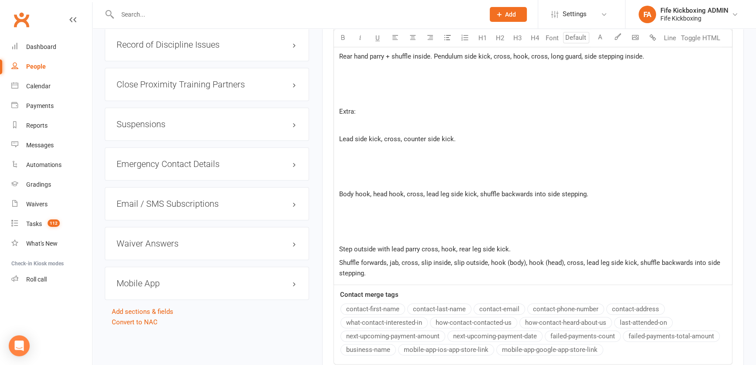
click at [345, 232] on p "﻿" at bounding box center [533, 235] width 388 height 10
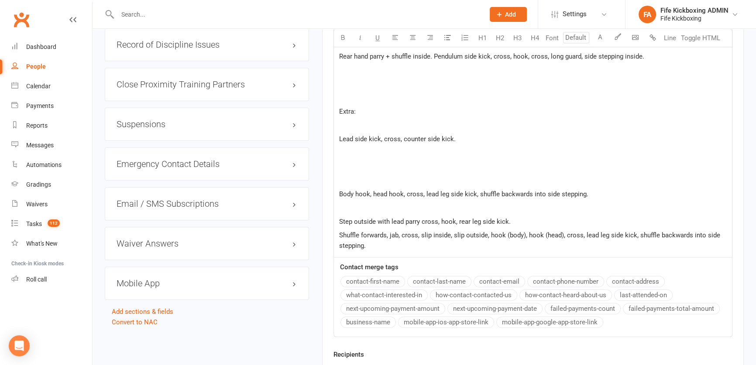
scroll to position [863, 0]
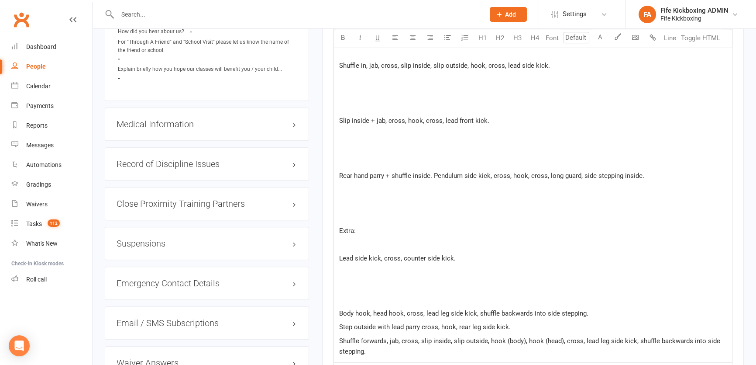
click at [364, 299] on p "﻿" at bounding box center [533, 299] width 388 height 10
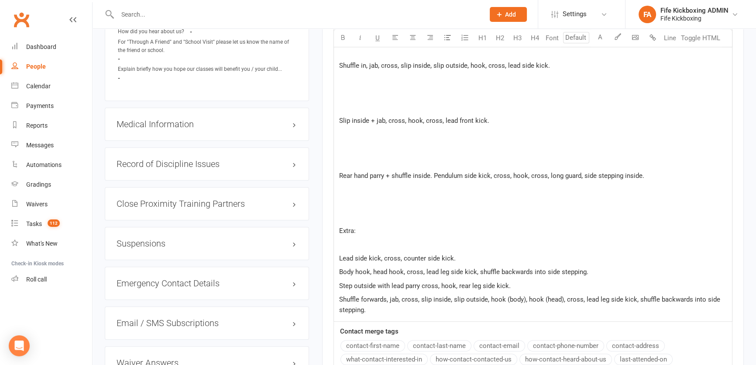
click at [341, 244] on p "﻿" at bounding box center [533, 244] width 388 height 10
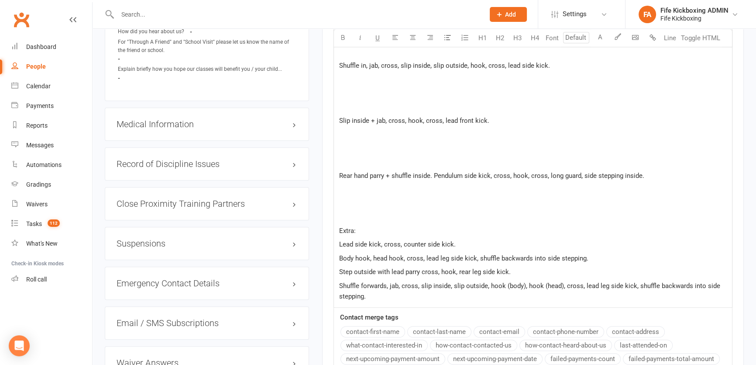
click at [349, 216] on p "﻿" at bounding box center [533, 216] width 388 height 10
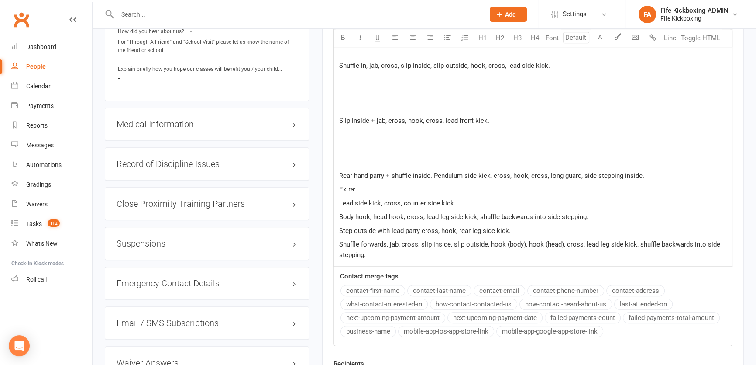
click at [349, 165] on p "﻿" at bounding box center [533, 161] width 388 height 10
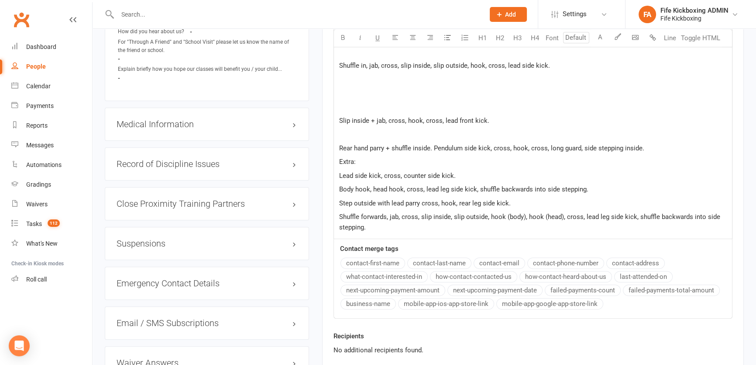
scroll to position [744, 0]
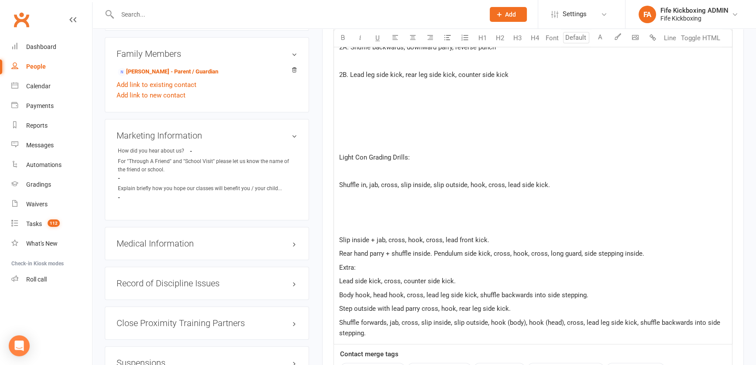
click at [298, 217] on div "Marketing Information edit How did you hear about us? - For "Through A Friend" …" at bounding box center [207, 169] width 204 height 101
click at [354, 223] on p "﻿" at bounding box center [533, 225] width 388 height 10
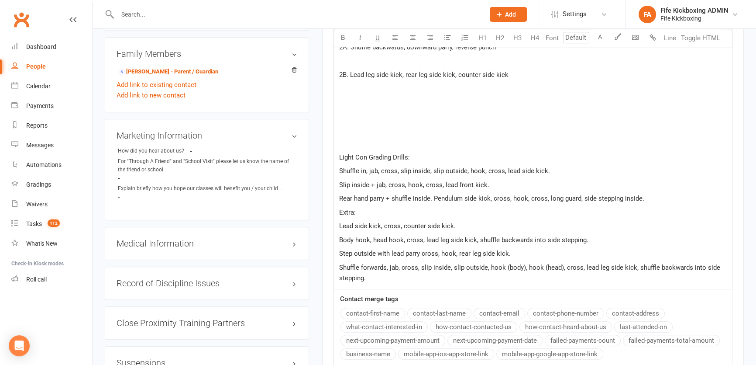
click at [358, 143] on p "﻿" at bounding box center [533, 143] width 388 height 10
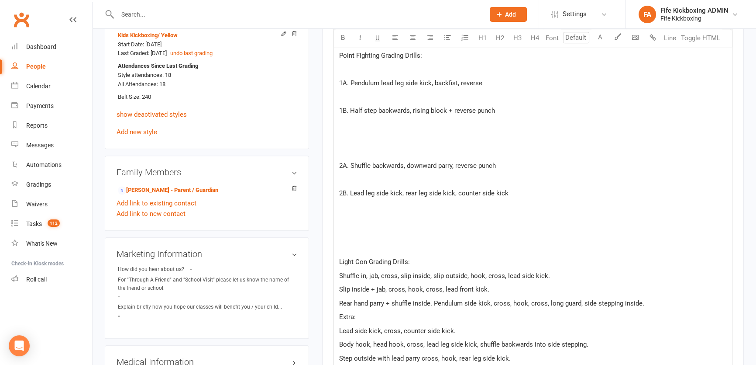
scroll to position [624, 0]
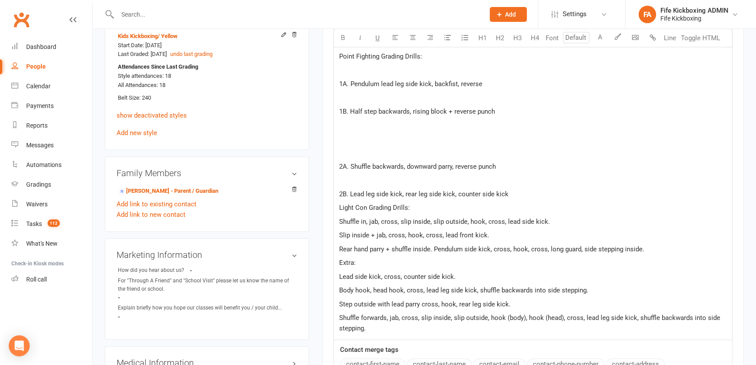
click at [367, 179] on p "﻿" at bounding box center [533, 180] width 388 height 10
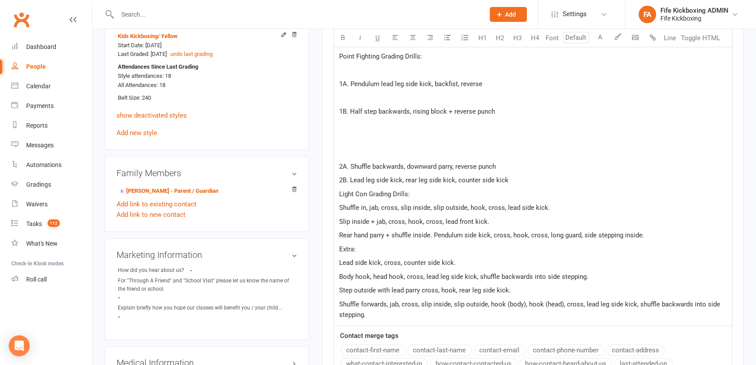
click at [356, 155] on p "﻿" at bounding box center [533, 152] width 388 height 10
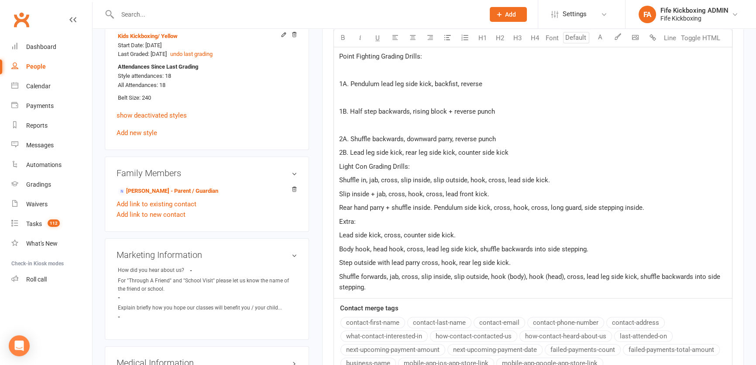
scroll to position [545, 0]
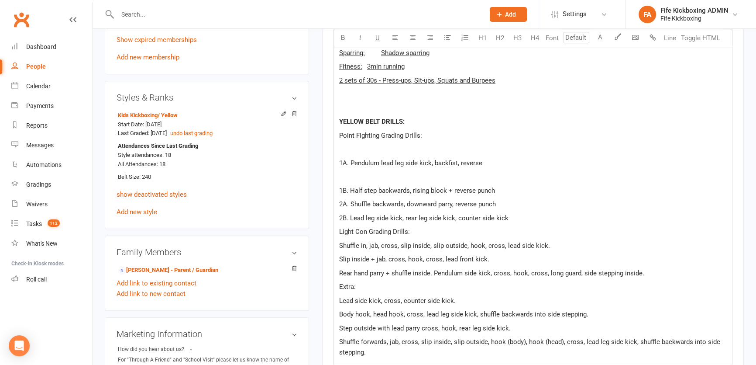
click at [370, 176] on p "﻿" at bounding box center [533, 176] width 388 height 10
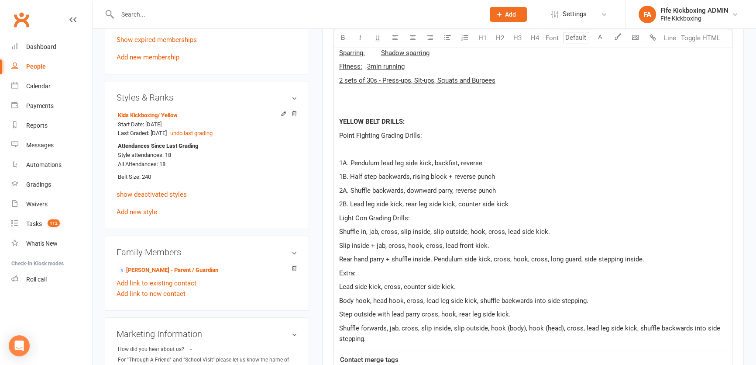
click at [360, 148] on p "﻿" at bounding box center [533, 149] width 388 height 10
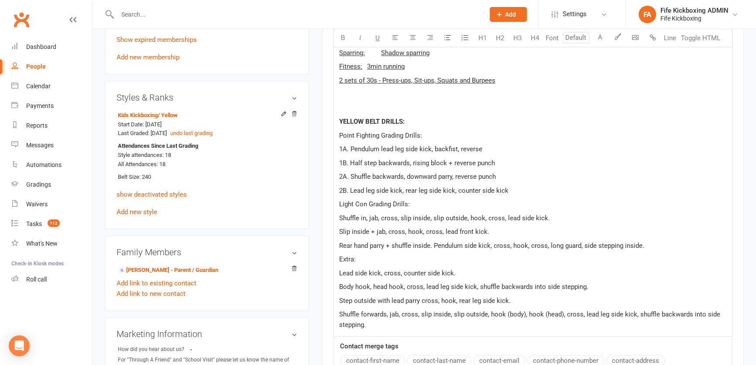
click at [414, 123] on p "YELLOW BELT DRILLS:" at bounding box center [533, 121] width 388 height 10
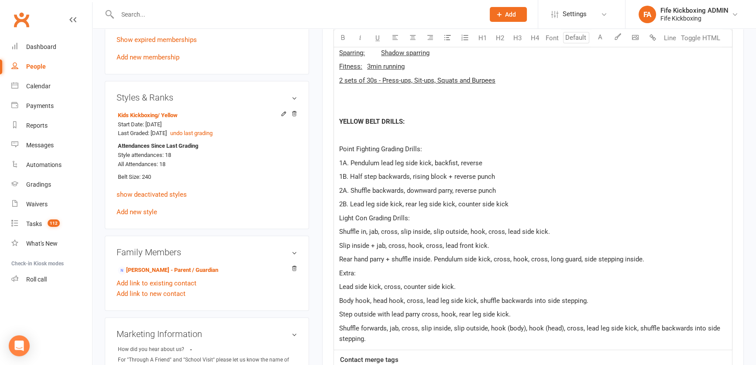
drag, startPoint x: 339, startPoint y: 144, endPoint x: 634, endPoint y: 344, distance: 356.6
click at [634, 344] on div "Hi Hamza, Here is your grading syllabus / drills you requested. We do not use s…" at bounding box center [533, 73] width 398 height 552
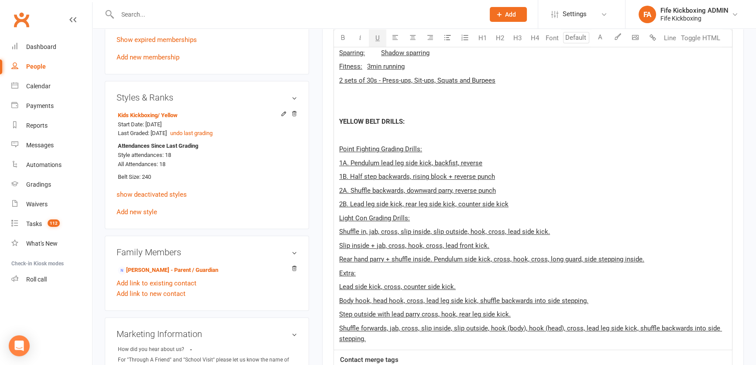
click at [377, 36] on span "U" at bounding box center [377, 38] width 4 height 8
click at [606, 149] on p "Point Fighting Grading Drills:" at bounding box center [533, 149] width 388 height 10
click at [614, 171] on p "1B. Half step backwards, rising block + reverse punch" at bounding box center [533, 176] width 388 height 10
click at [397, 331] on p "Shuffle forwards, jab, cross, slip inside, slip outside, hook (body), hook (hea…" at bounding box center [533, 333] width 388 height 21
click at [392, 341] on p "Shuffle forwards, jab, cross, slip inside, slip outside, hook (body), hook (hea…" at bounding box center [533, 333] width 388 height 21
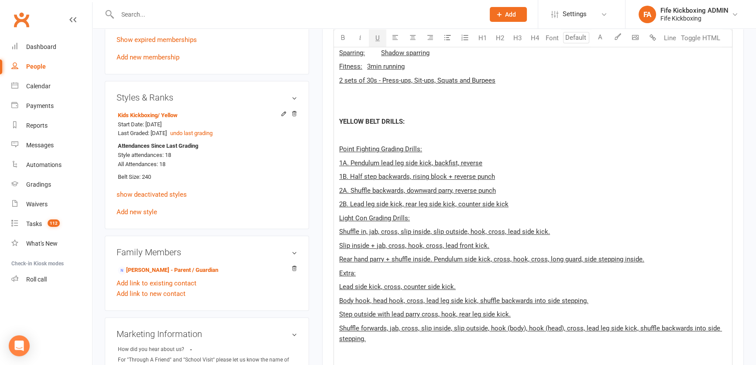
scroll to position [728, 0]
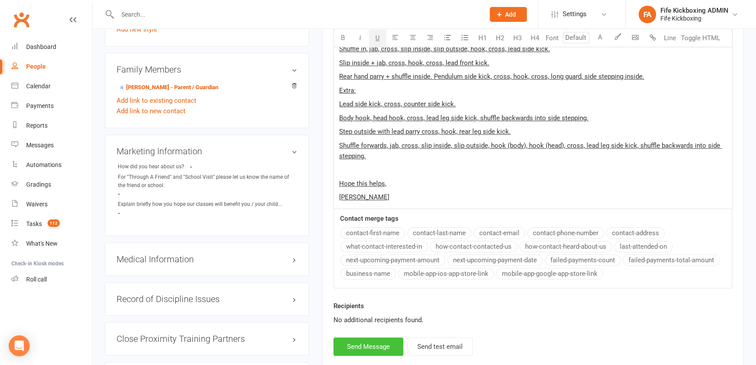
click at [369, 343] on button "Send Message" at bounding box center [369, 346] width 70 height 18
